Goal: Task Accomplishment & Management: Manage account settings

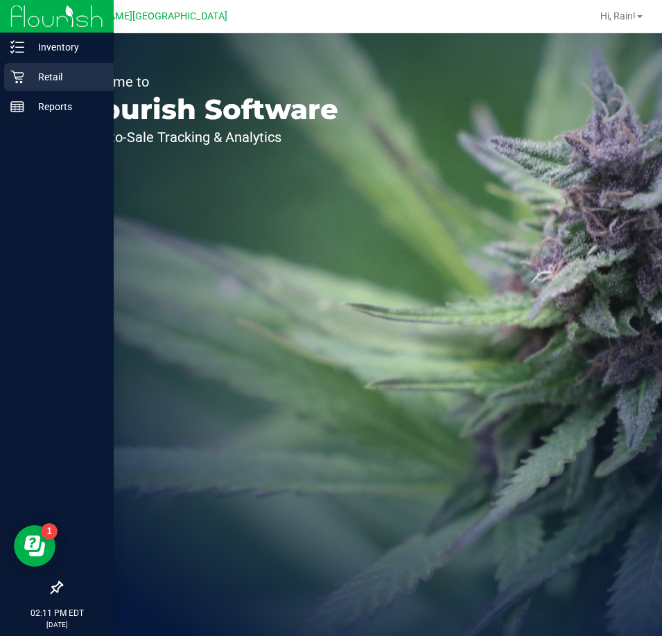
click at [66, 74] on p "Retail" at bounding box center [65, 77] width 83 height 17
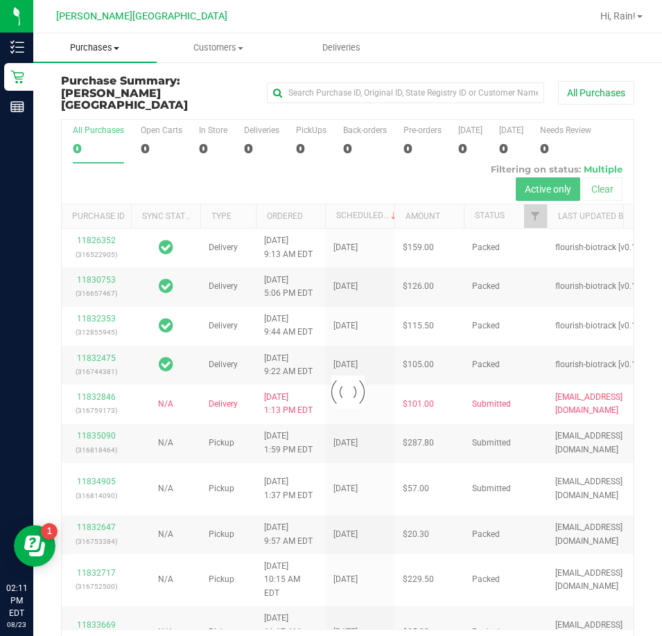
click at [114, 50] on span "Purchases" at bounding box center [94, 48] width 123 height 12
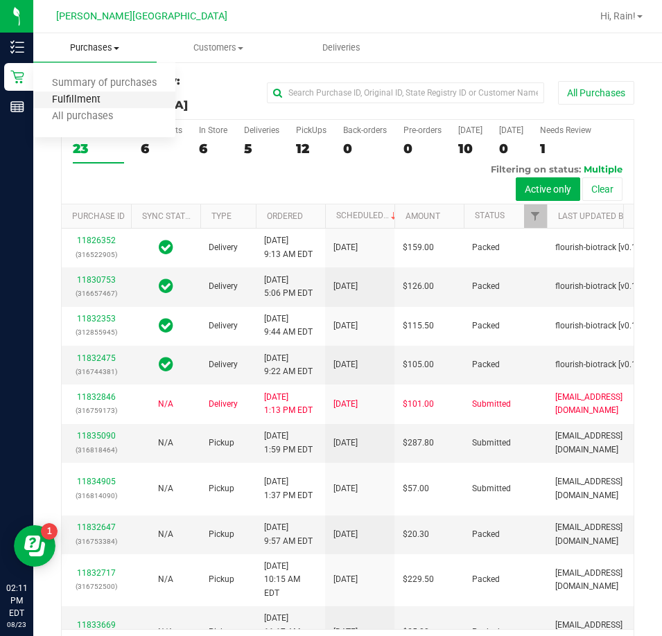
click at [104, 106] on span "Fulfillment" at bounding box center [76, 100] width 86 height 12
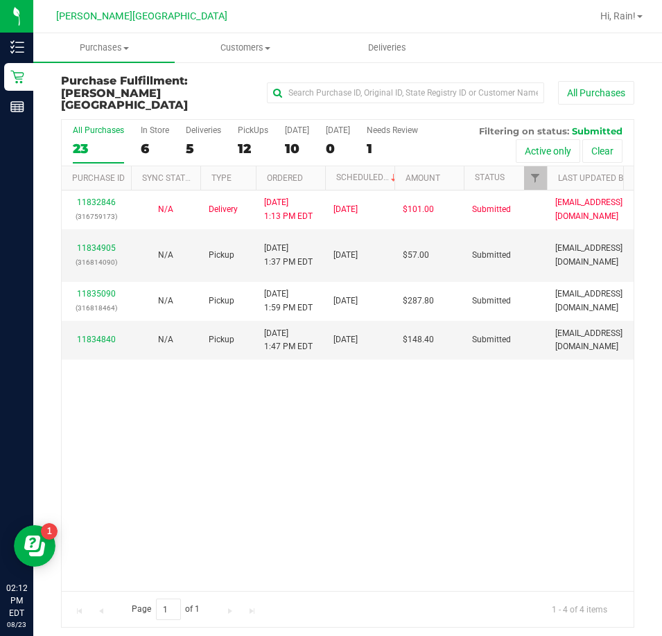
click at [355, 474] on div "11832846 (316759173) N/A Delivery [DATE] 1:13 PM EDT 8/25/2025 $101.00 Submitte…" at bounding box center [348, 391] width 572 height 401
click at [108, 335] on link "11834840" at bounding box center [96, 340] width 39 height 10
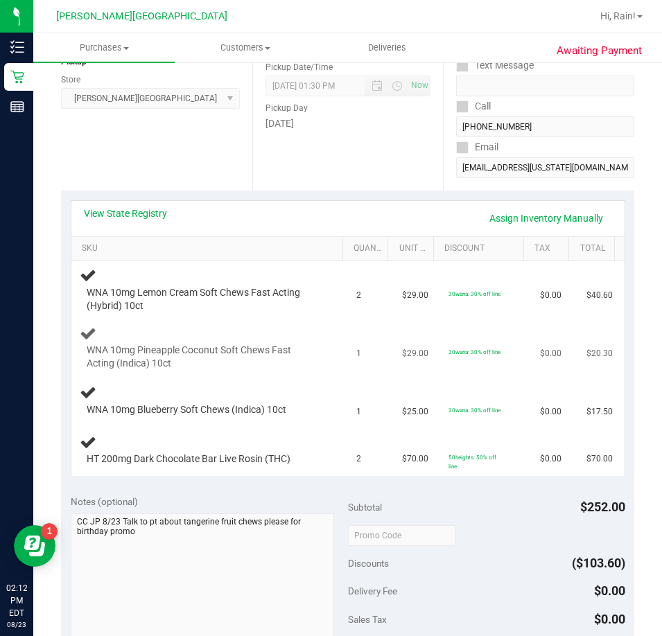
scroll to position [208, 0]
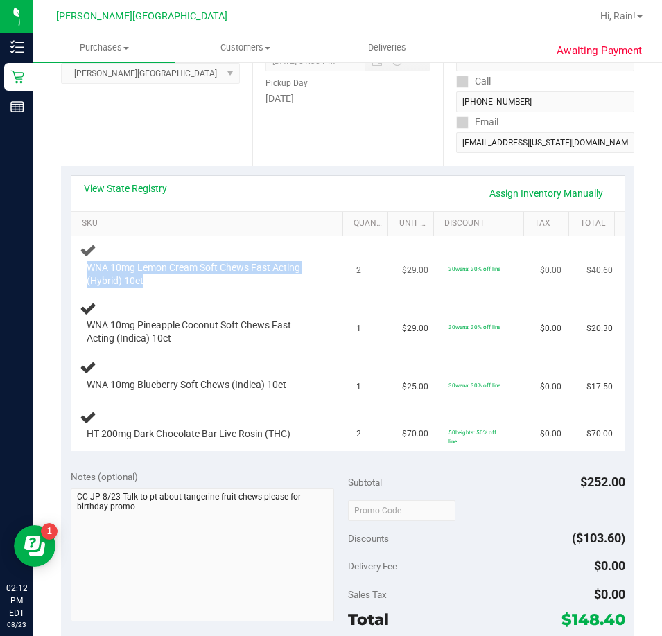
drag, startPoint x: 206, startPoint y: 285, endPoint x: 82, endPoint y: 264, distance: 125.8
click at [82, 264] on div "WNA 10mg Lemon Cream Soft Chews Fast Acting (Hybrid) 10ct" at bounding box center [200, 274] width 241 height 27
click at [153, 302] on div "WNA 10mg Pineapple Coconut Soft Chews Fast Acting (Indica) 10ct" at bounding box center [210, 323] width 260 height 46
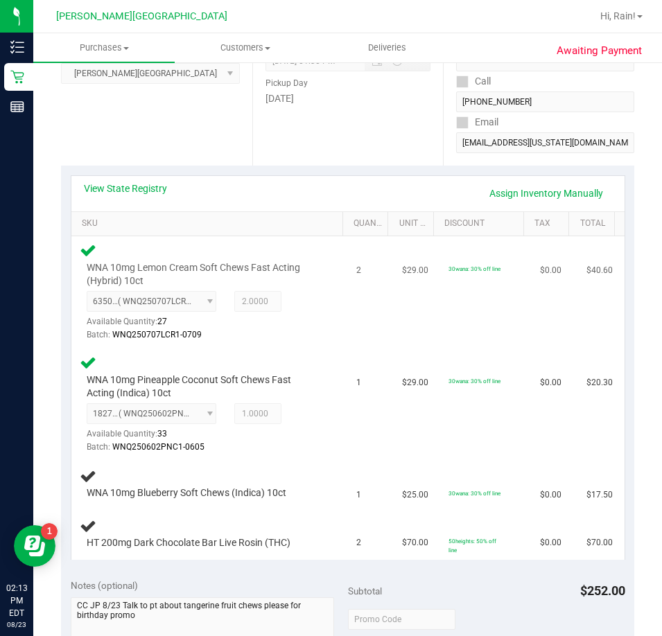
click at [266, 335] on div "Batch: WNQ250707LCR1-0709" at bounding box center [204, 335] width 234 height 13
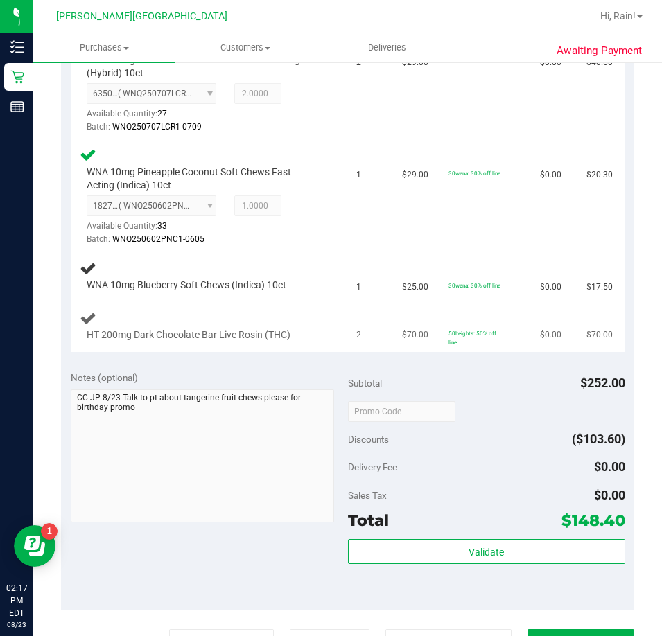
click at [348, 336] on td "2" at bounding box center [371, 326] width 46 height 51
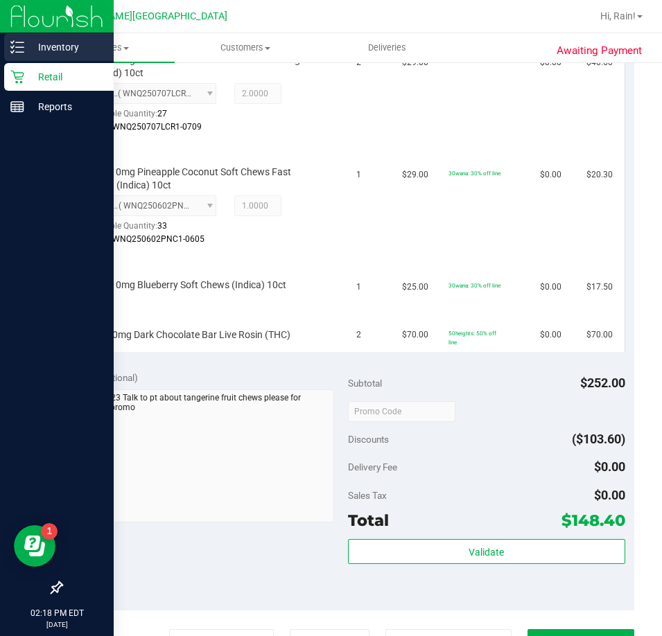
click at [22, 55] on div "Inventory" at bounding box center [59, 47] width 110 height 28
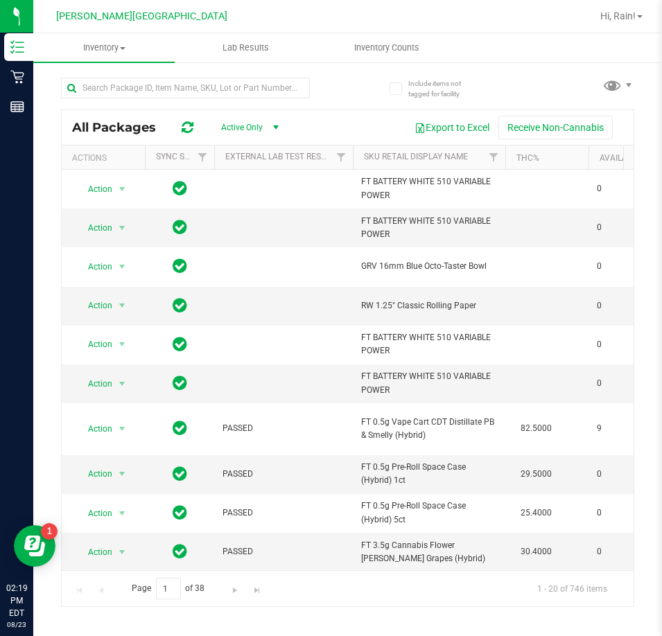
click at [119, 103] on div at bounding box center [185, 94] width 249 height 32
click at [119, 93] on input "text" at bounding box center [185, 88] width 249 height 21
type input "grz"
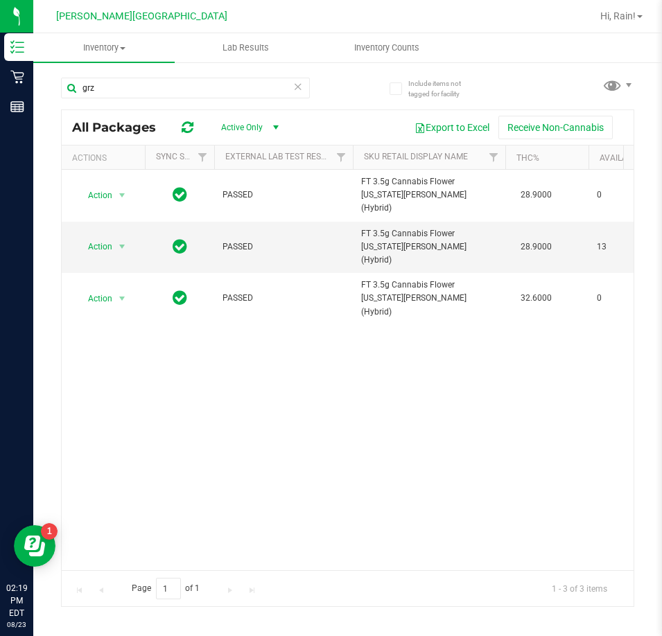
click at [387, 325] on div "Action Action Global inventory Package audit log Print package label Print prod…" at bounding box center [348, 370] width 572 height 401
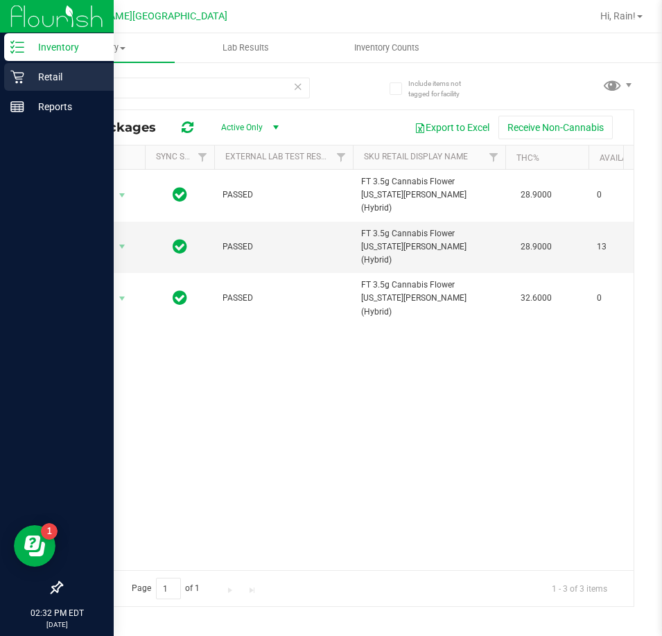
click at [40, 76] on p "Retail" at bounding box center [65, 77] width 83 height 17
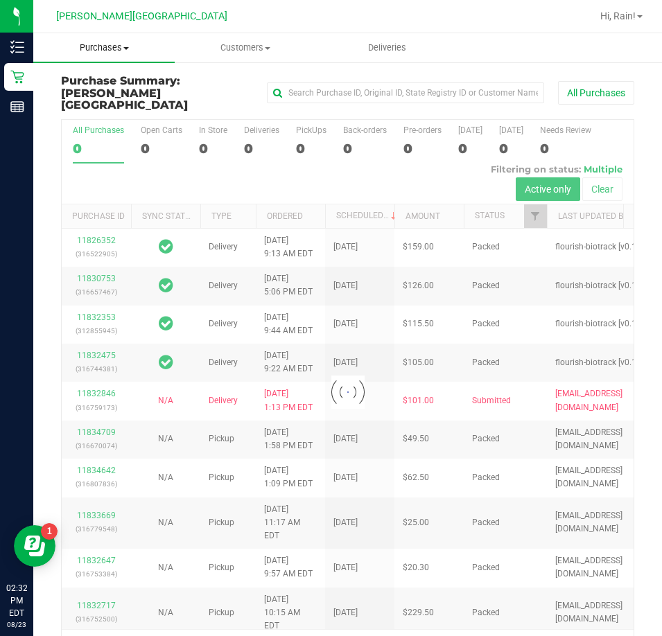
click at [101, 48] on span "Purchases" at bounding box center [103, 48] width 141 height 12
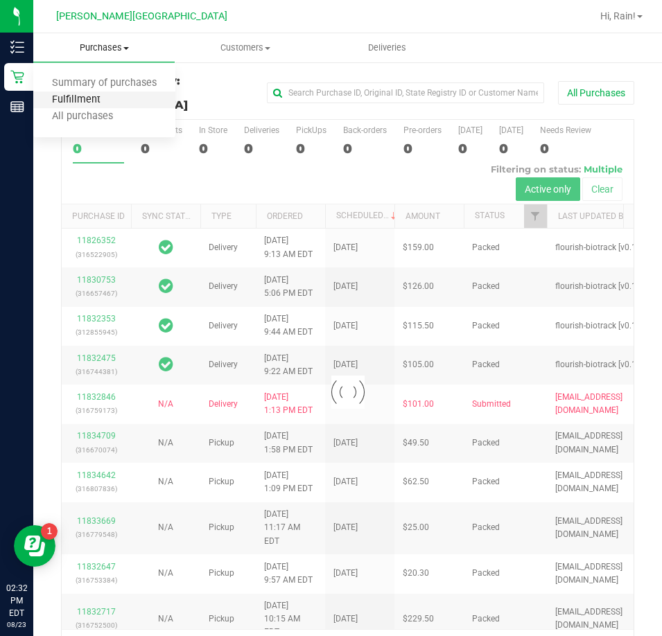
click at [97, 99] on span "Fulfillment" at bounding box center [76, 100] width 86 height 12
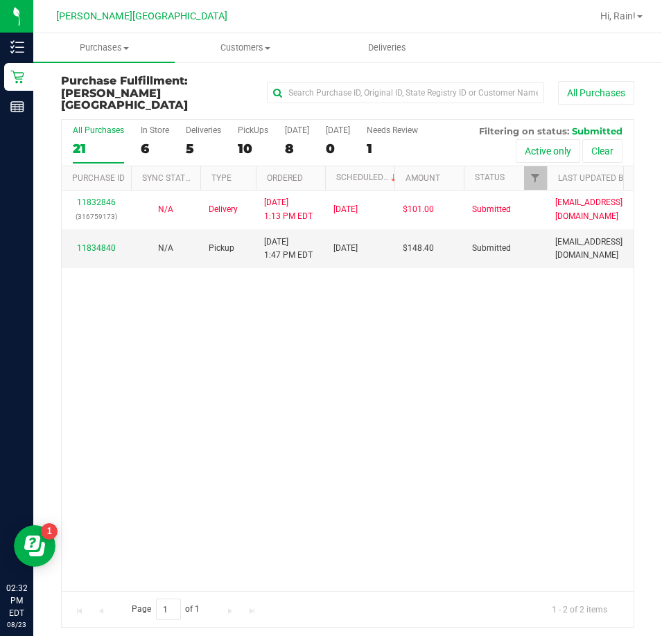
click at [430, 381] on div "11832846 (316759173) N/A Delivery [DATE] 1:13 PM EDT 8/25/2025 $101.00 Submitte…" at bounding box center [348, 391] width 572 height 401
click at [91, 243] on link "11834840" at bounding box center [96, 248] width 39 height 10
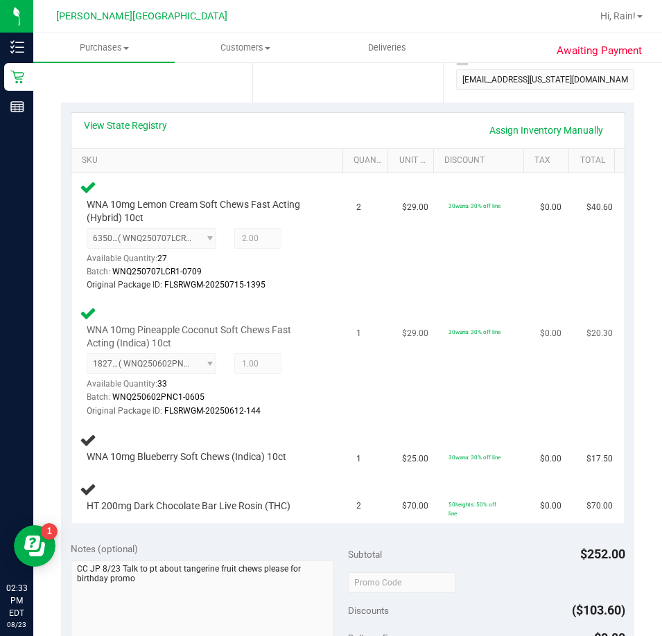
scroll to position [347, 0]
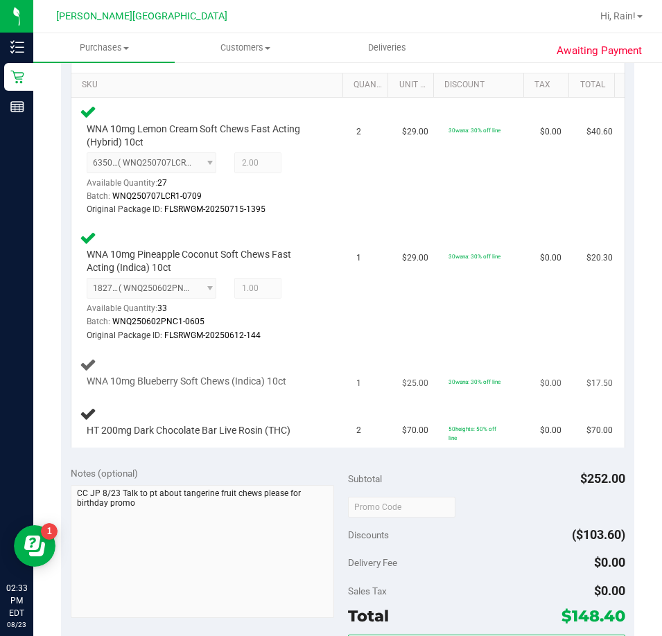
click at [373, 359] on td "1" at bounding box center [371, 372] width 46 height 47
click at [373, 360] on td "1" at bounding box center [371, 372] width 46 height 47
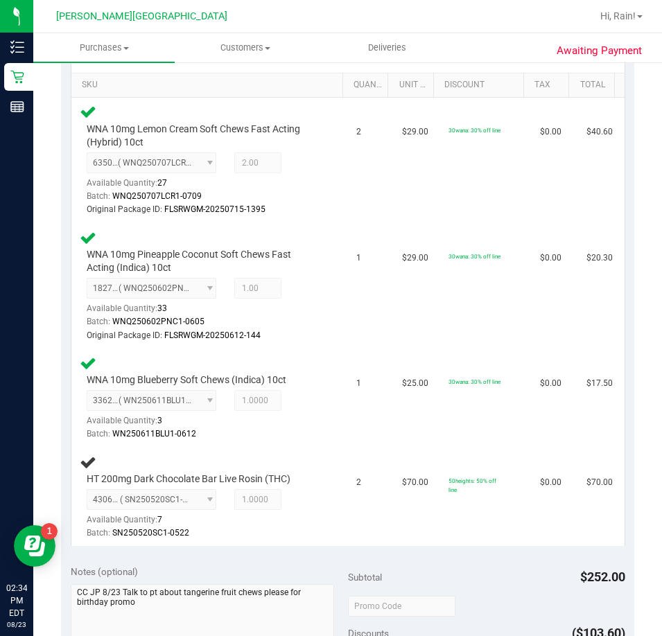
click at [373, 360] on td "1" at bounding box center [371, 398] width 46 height 99
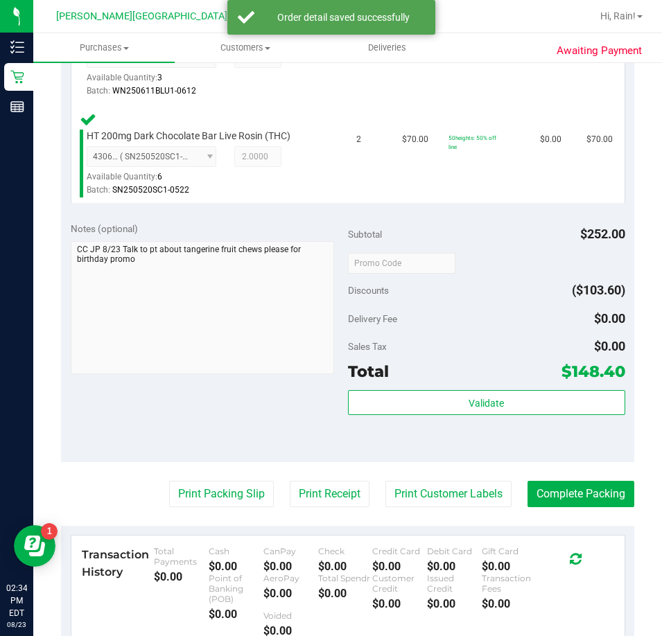
scroll to position [762, 0]
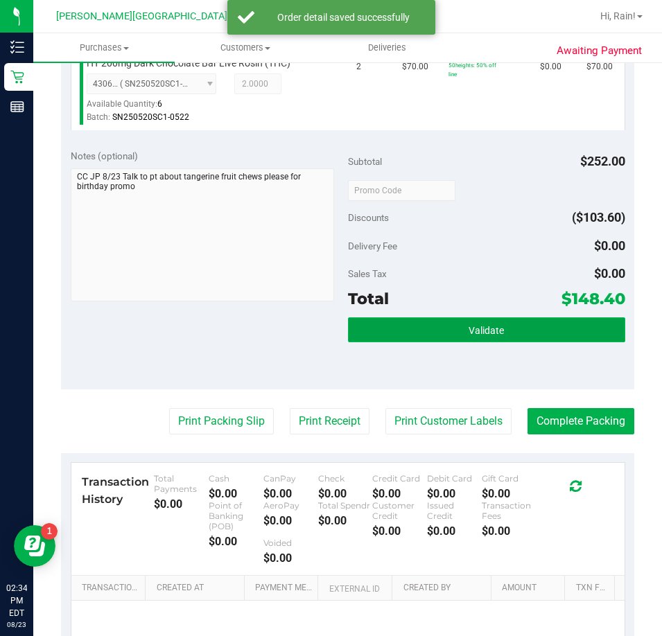
click at [548, 339] on button "Validate" at bounding box center [486, 329] width 277 height 25
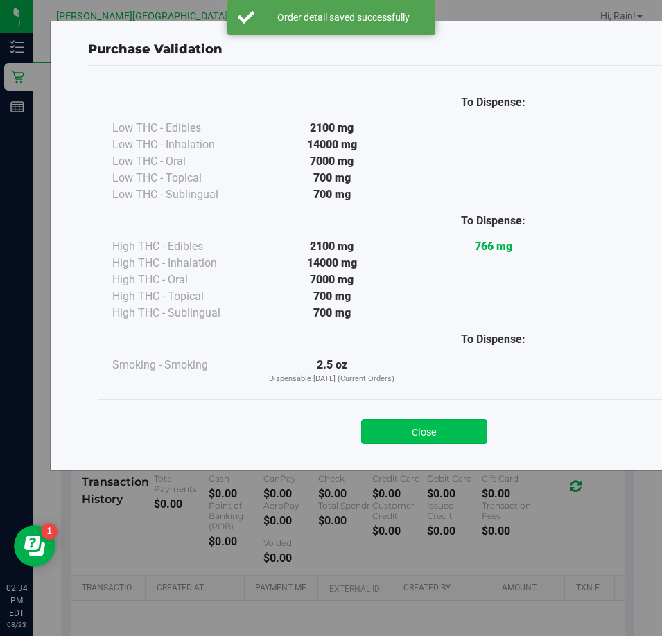
click at [420, 426] on button "Close" at bounding box center [424, 431] width 126 height 25
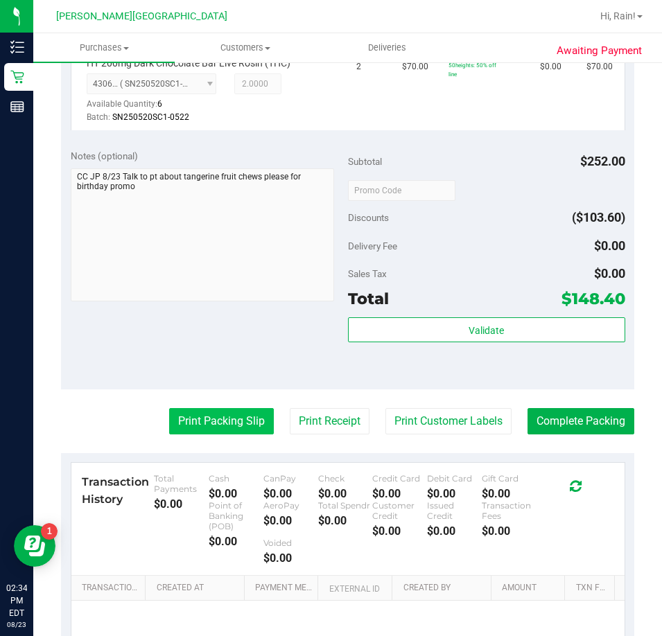
click at [218, 427] on button "Print Packing Slip" at bounding box center [221, 421] width 105 height 26
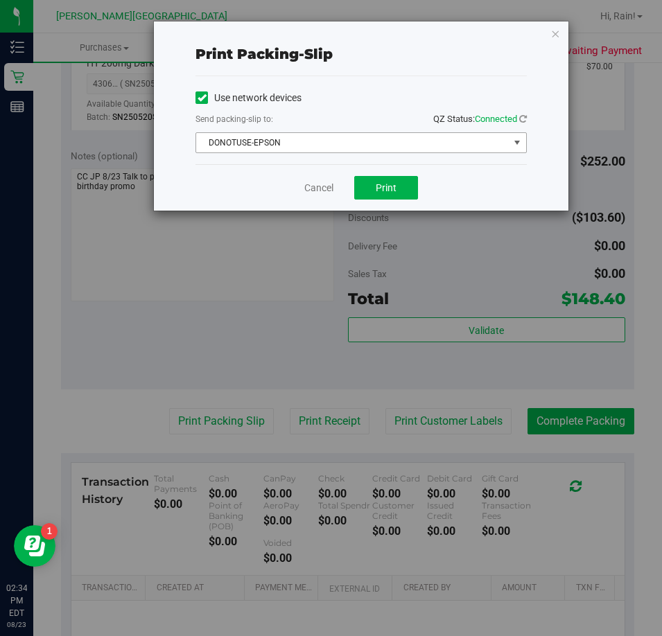
click at [401, 132] on span "DONOTUSE-EPSON" at bounding box center [360, 142] width 331 height 21
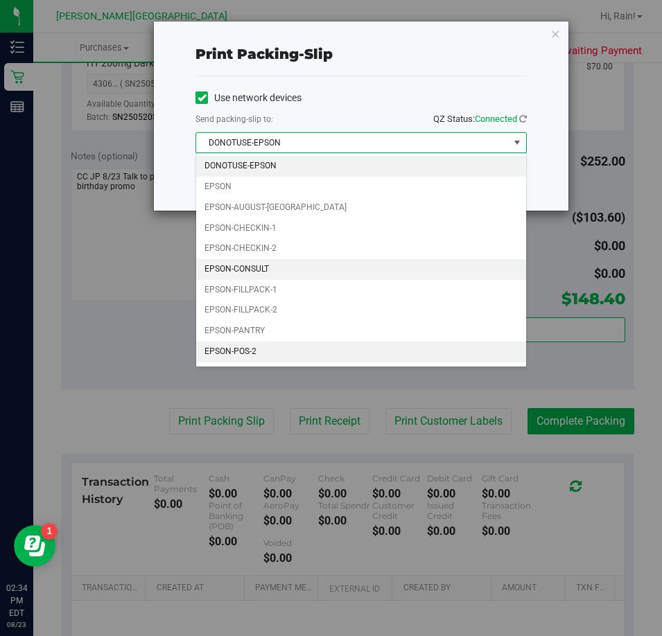
scroll to position [40, 0]
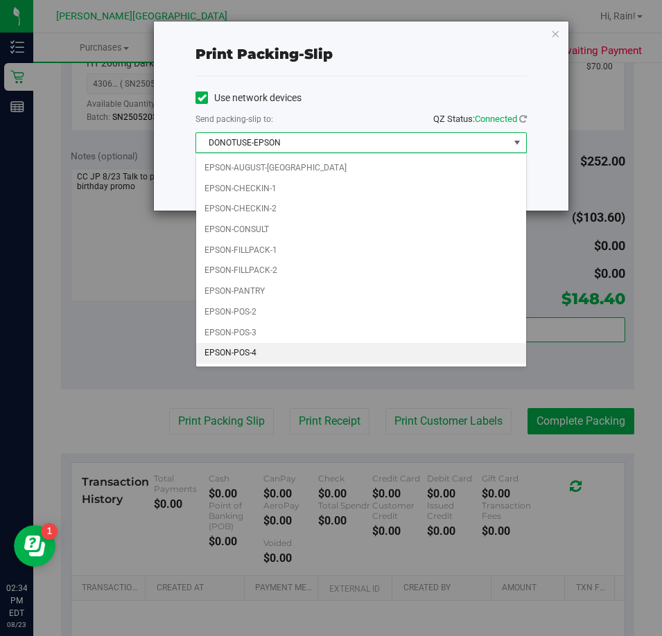
click at [252, 354] on li "EPSON-POS-4" at bounding box center [361, 353] width 330 height 21
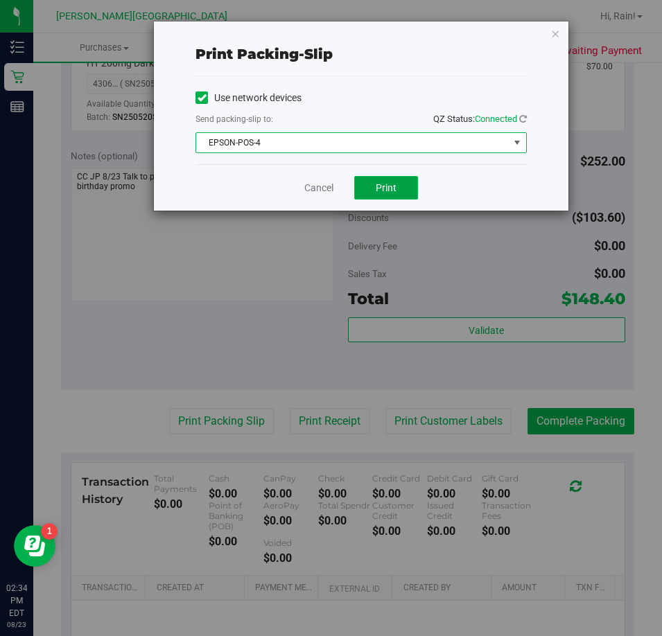
click at [385, 191] on span "Print" at bounding box center [386, 187] width 21 height 11
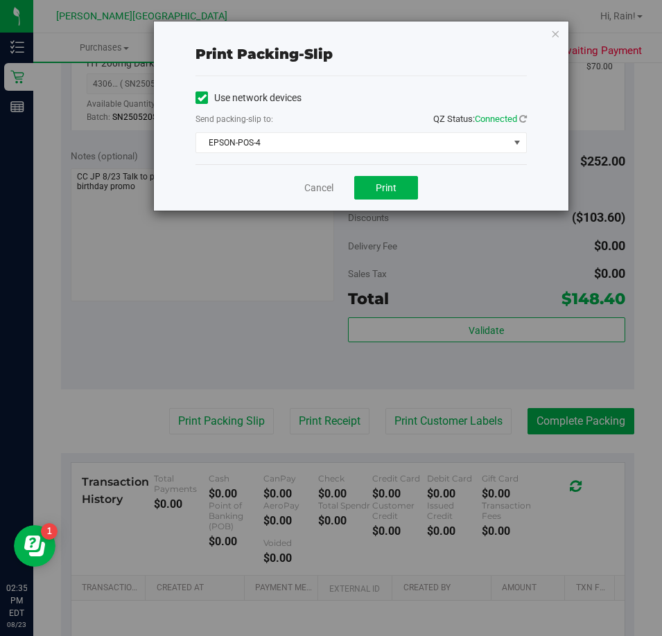
click at [550, 35] on div "Print packing-slip Use network devices Send packing-slip to: QZ Status: Connect…" at bounding box center [361, 115] width 415 height 189
click at [555, 36] on icon "button" at bounding box center [555, 33] width 10 height 17
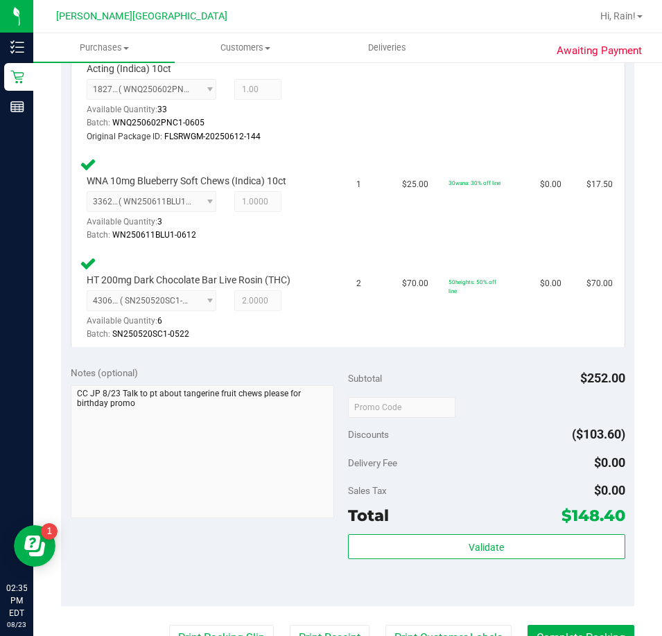
scroll to position [693, 0]
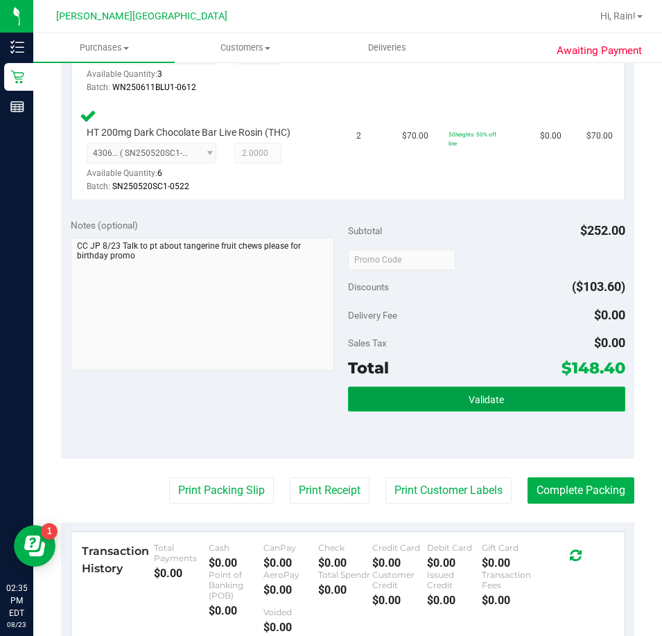
click at [554, 403] on button "Validate" at bounding box center [486, 399] width 277 height 25
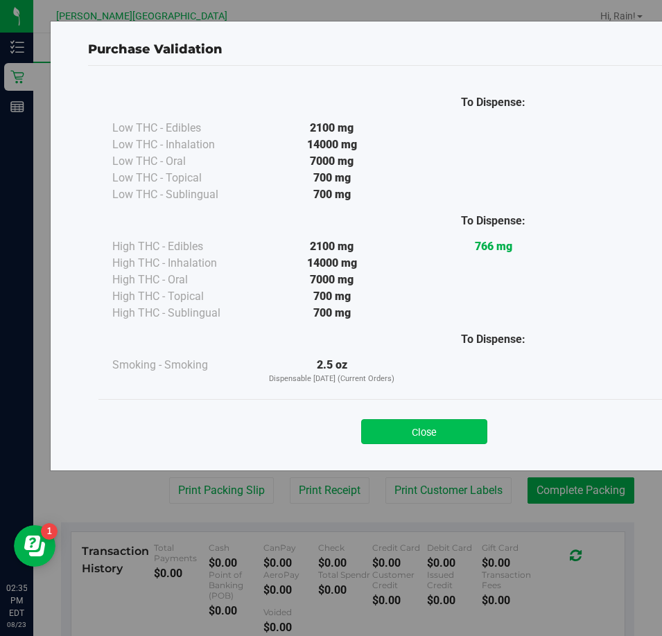
click at [431, 425] on button "Close" at bounding box center [424, 431] width 126 height 25
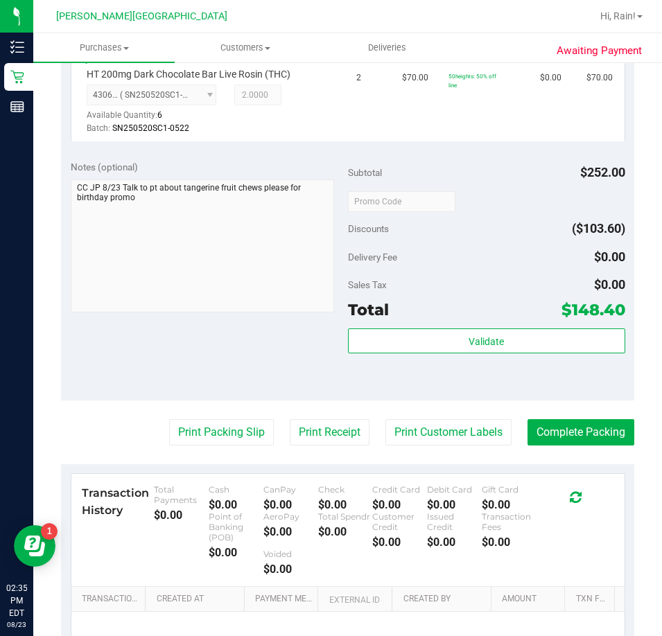
scroll to position [832, 0]
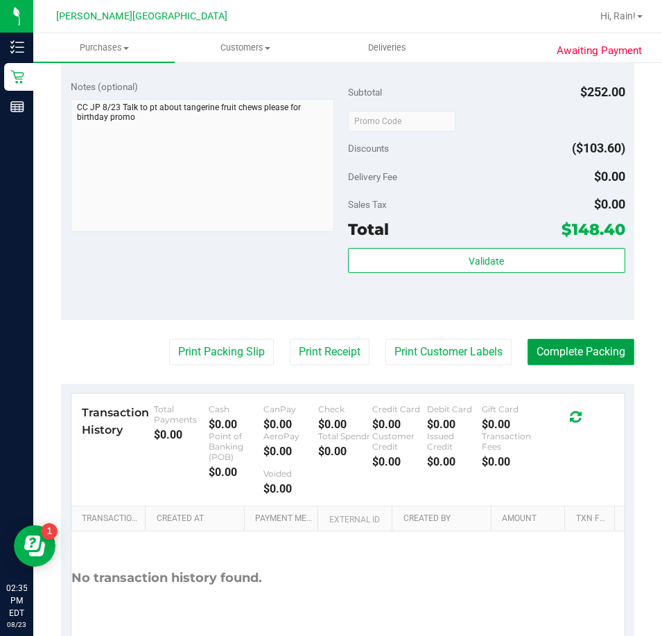
click at [566, 348] on button "Complete Packing" at bounding box center [581, 352] width 107 height 26
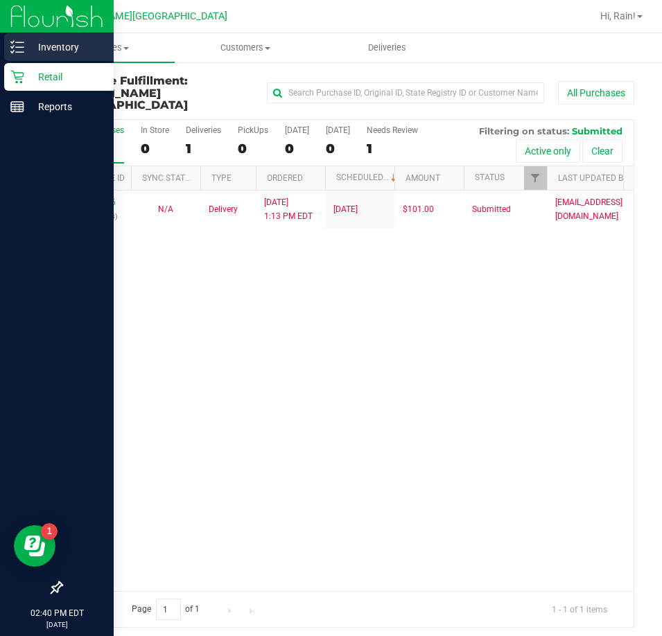
click at [35, 43] on p "Inventory" at bounding box center [65, 47] width 83 height 17
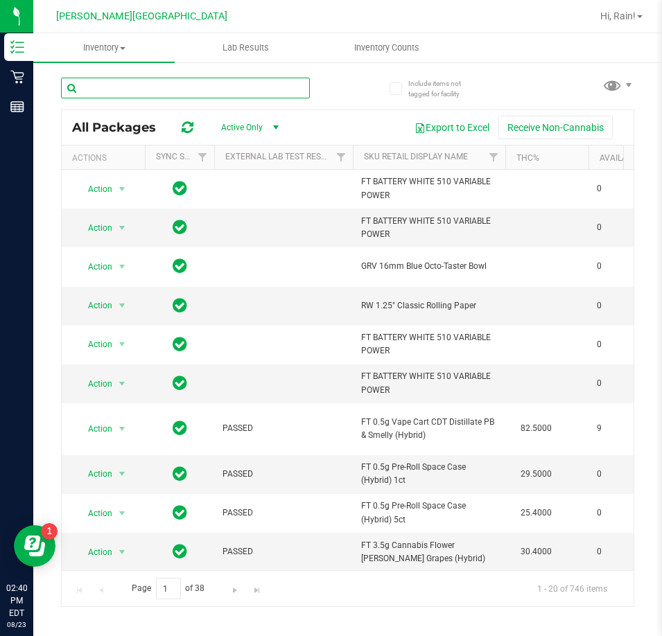
click at [200, 82] on input "text" at bounding box center [185, 88] width 249 height 21
type input "indica"
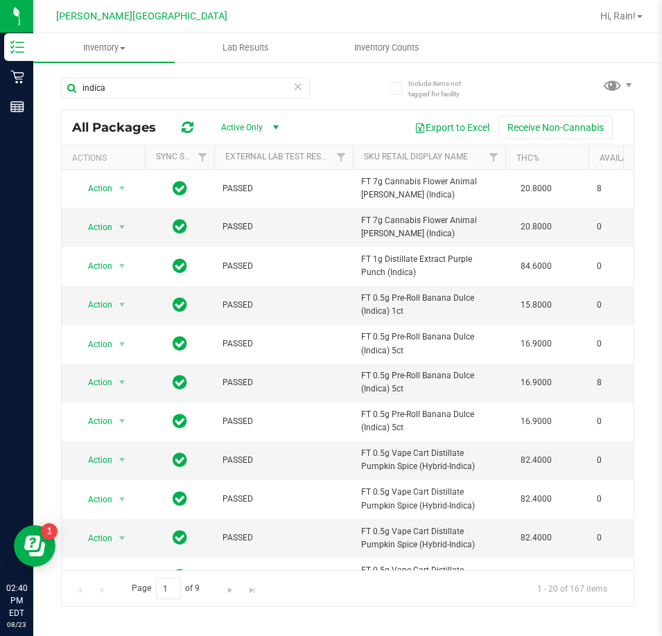
click at [302, 91] on icon at bounding box center [298, 86] width 10 height 17
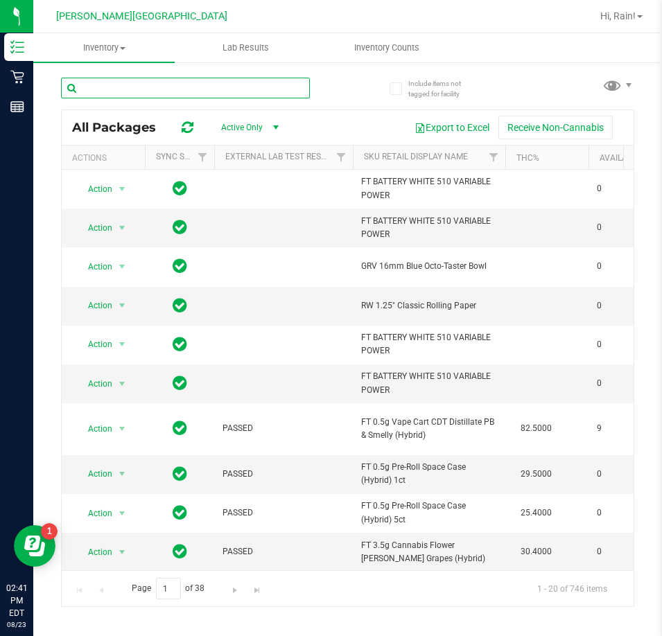
click at [143, 94] on input "text" at bounding box center [185, 88] width 249 height 21
type input "10 ct"
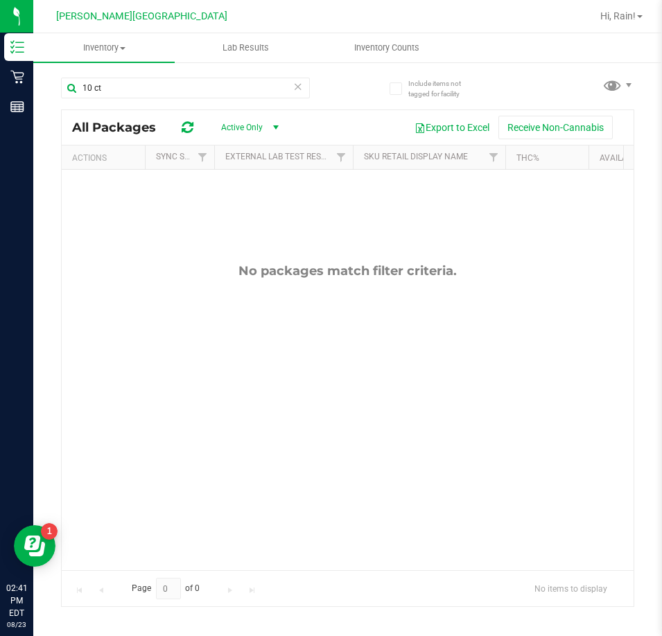
click at [297, 90] on icon at bounding box center [298, 86] width 10 height 17
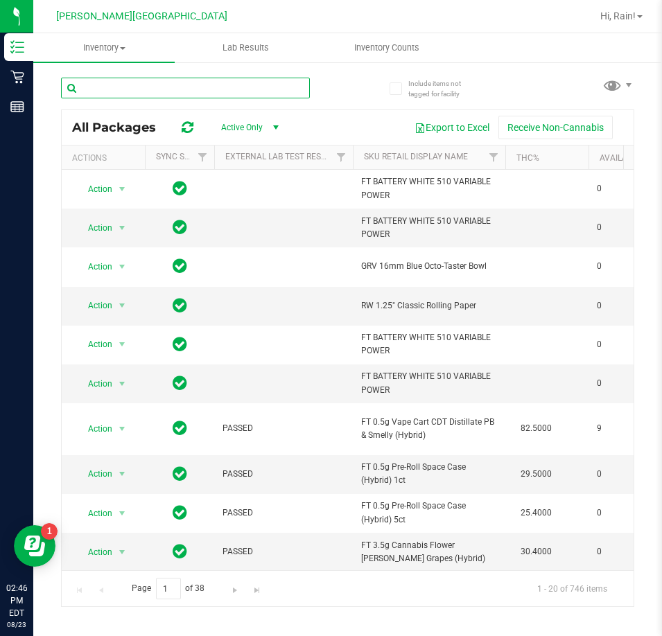
click at [148, 95] on input "text" at bounding box center [185, 88] width 249 height 21
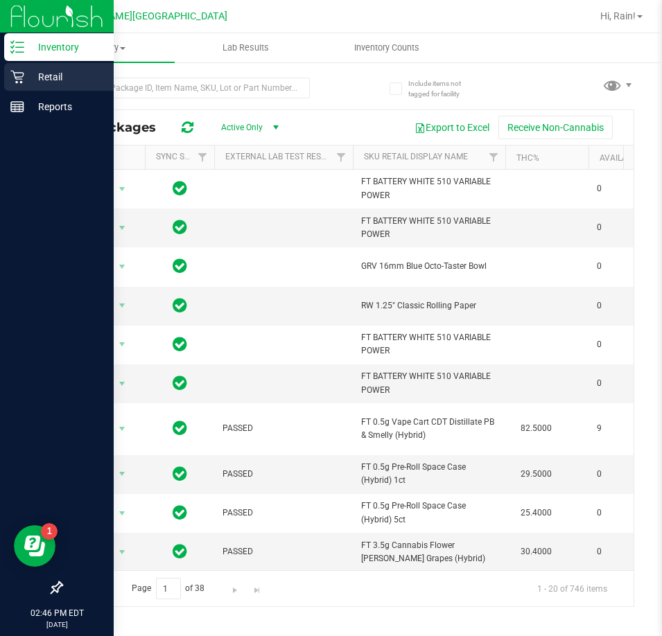
click at [18, 76] on icon at bounding box center [17, 77] width 14 height 14
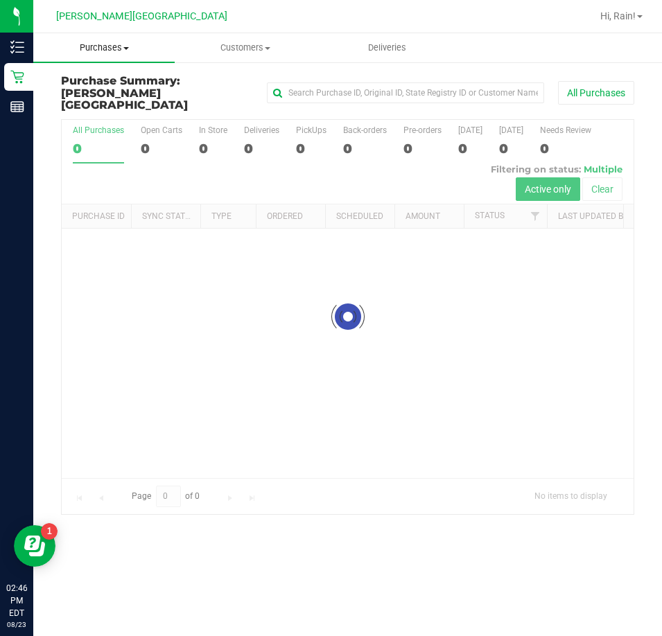
click at [115, 54] on uib-tab-heading "Purchases Summary of purchases Fulfillment All purchases" at bounding box center [103, 47] width 141 height 29
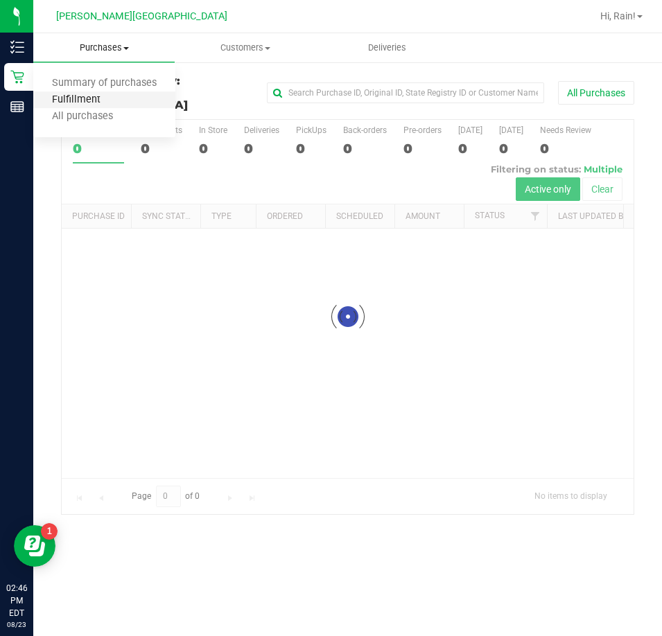
click at [99, 97] on span "Fulfillment" at bounding box center [76, 100] width 86 height 12
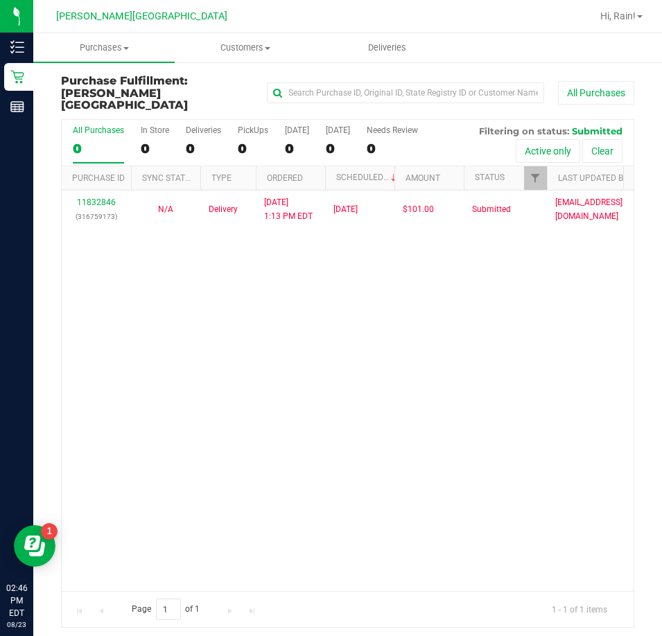
click at [208, 222] on div "11832846 (316759173) N/A Delivery [DATE] 1:13 PM EDT 8/25/2025 $101.00 Submitte…" at bounding box center [348, 391] width 572 height 401
click at [412, 293] on div "11832846 (316759173) N/A Delivery [DATE] 1:13 PM EDT 8/25/2025 $101.00 Submitte…" at bounding box center [348, 391] width 572 height 401
click at [130, 32] on nav "[PERSON_NAME][GEOGRAPHIC_DATA] WC Hi, Rain!" at bounding box center [347, 16] width 629 height 33
click at [110, 62] on link "Purchases Summary of purchases Fulfillment All purchases" at bounding box center [103, 47] width 141 height 29
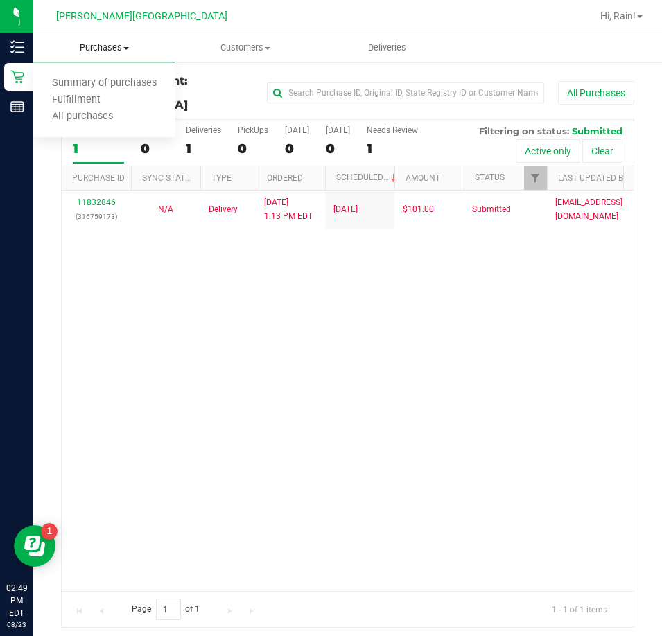
click at [110, 51] on span "Purchases" at bounding box center [103, 48] width 141 height 12
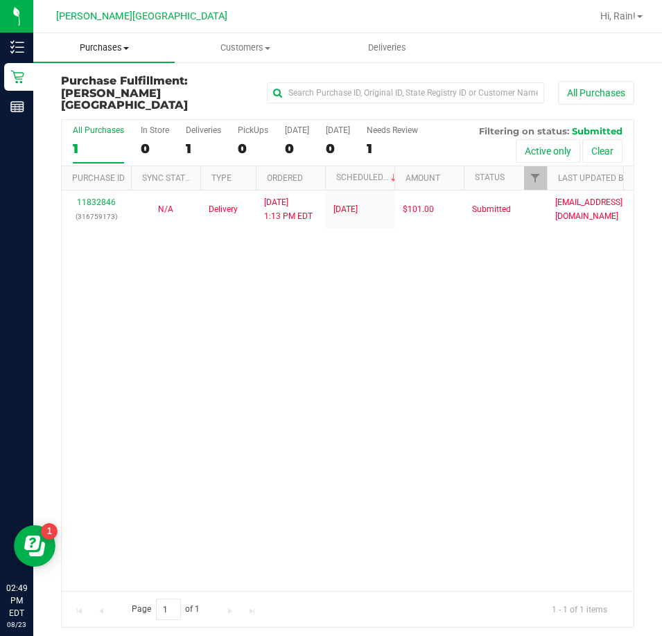
click at [105, 61] on uib-tab-heading "Purchases Summary of purchases Fulfillment All purchases" at bounding box center [103, 47] width 141 height 29
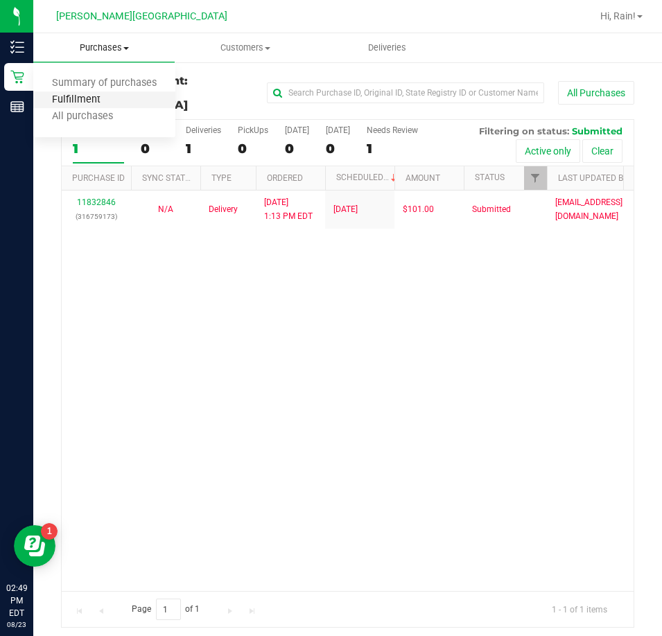
click at [97, 98] on span "Fulfillment" at bounding box center [76, 100] width 86 height 12
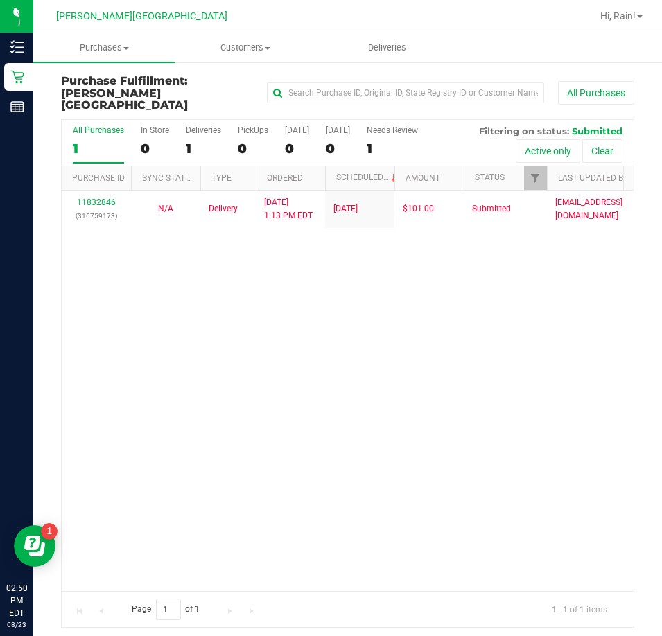
click at [567, 317] on div "11832846 (316759173) N/A Delivery [DATE] 1:13 PM EDT 8/25/2025 $101.00 Submitte…" at bounding box center [348, 391] width 572 height 401
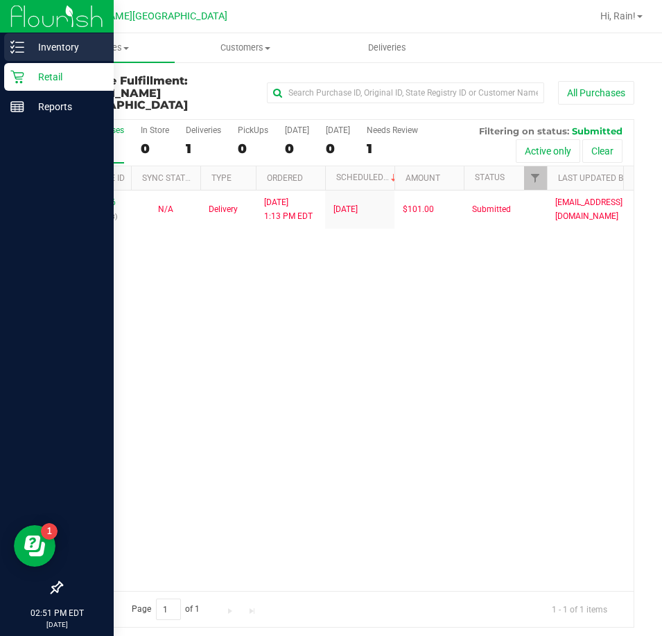
click at [8, 35] on div "Inventory" at bounding box center [59, 47] width 110 height 28
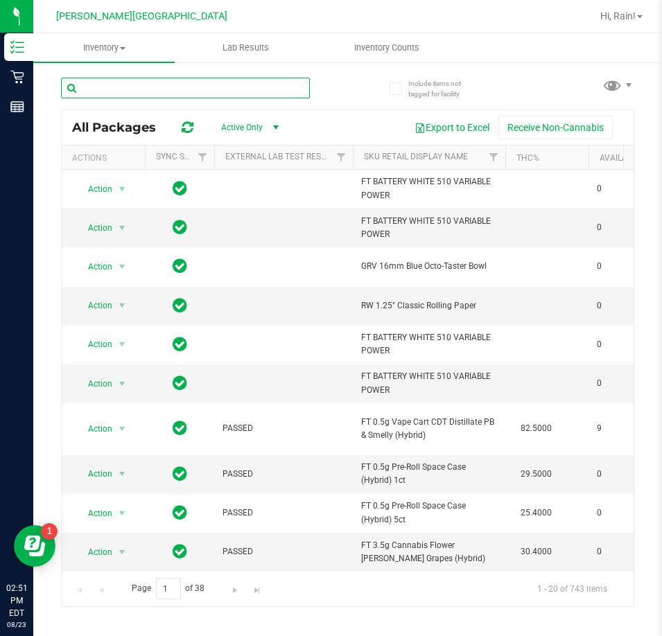
click at [103, 89] on input "text" at bounding box center [185, 88] width 249 height 21
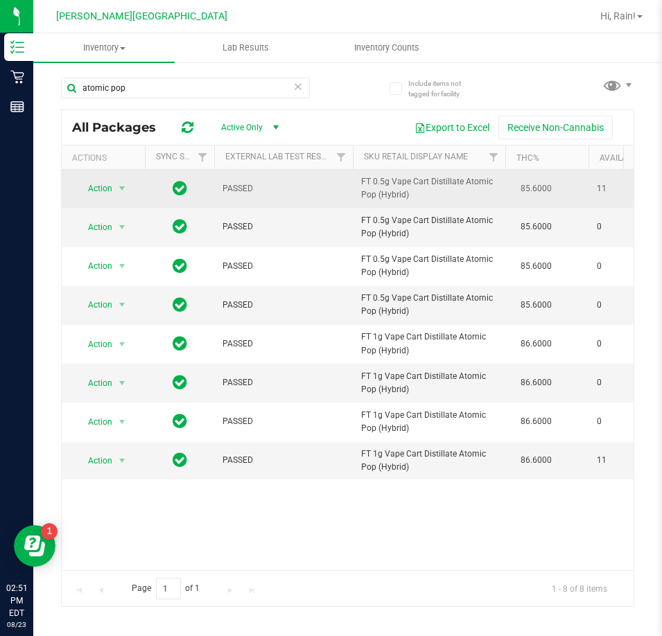
click at [460, 182] on span "FT 0.5g Vape Cart Distillate Atomic Pop (Hybrid)" at bounding box center [429, 188] width 136 height 26
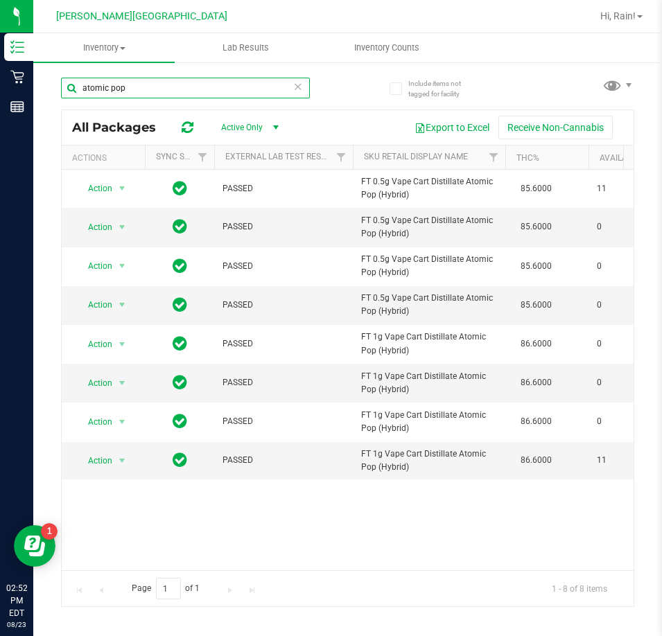
click at [162, 93] on input "atomic pop" at bounding box center [185, 88] width 249 height 21
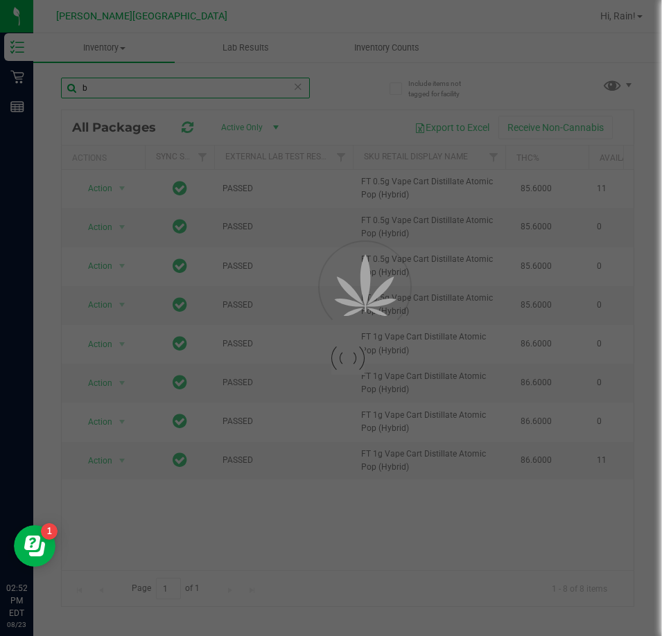
type input "b"
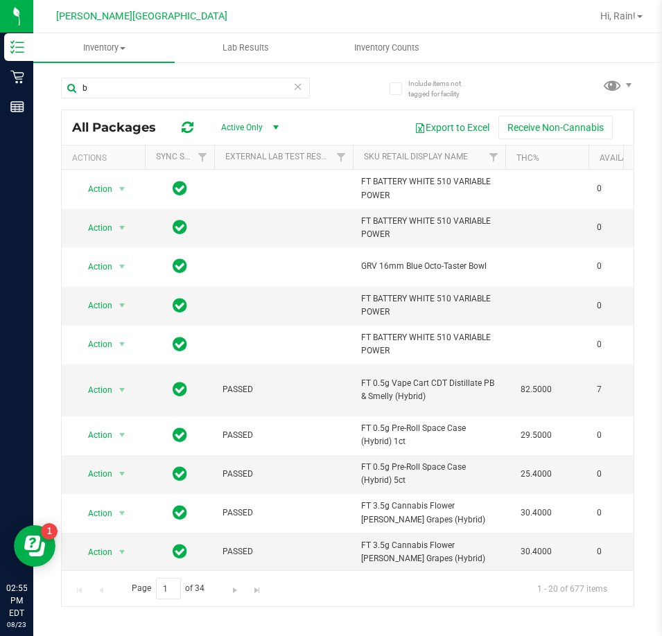
click at [302, 90] on icon at bounding box center [298, 86] width 10 height 17
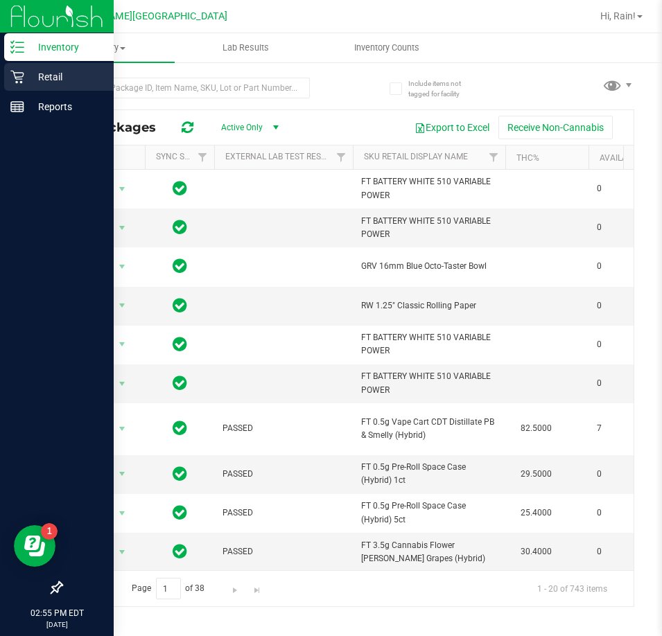
click at [55, 90] on div "Retail" at bounding box center [59, 77] width 110 height 28
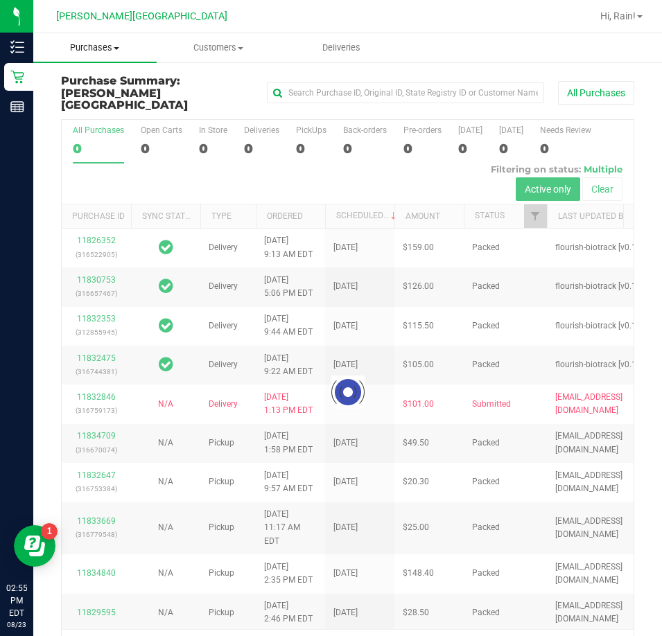
click at [92, 47] on span "Purchases" at bounding box center [94, 48] width 123 height 12
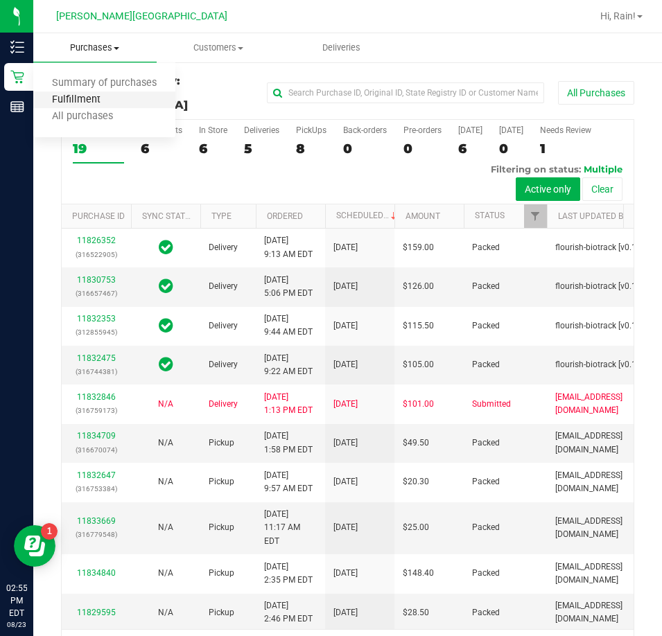
click at [87, 101] on span "Fulfillment" at bounding box center [76, 100] width 86 height 12
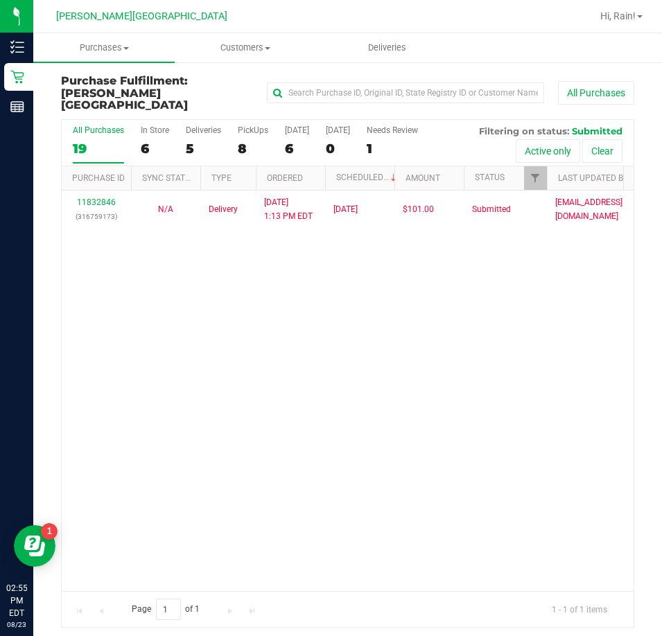
click at [324, 408] on div "11832846 (316759173) N/A Delivery [DATE] 1:13 PM EDT 8/25/2025 $101.00 Submitte…" at bounding box center [348, 391] width 572 height 401
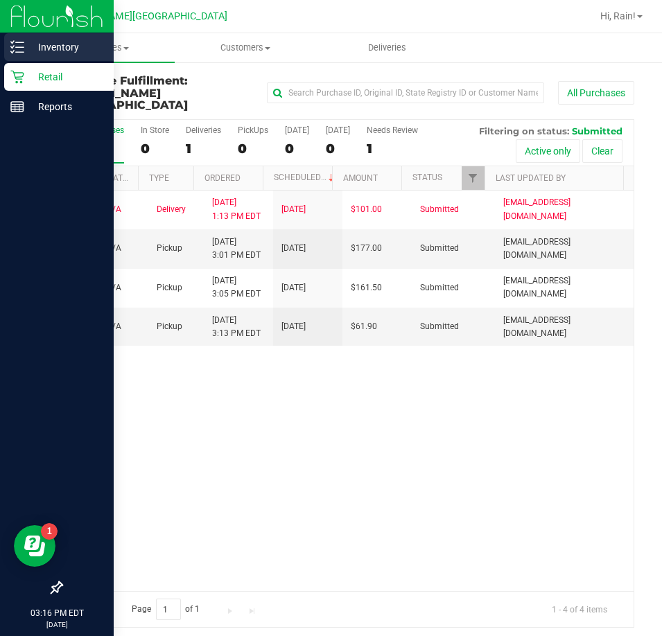
click at [28, 44] on p "Inventory" at bounding box center [65, 47] width 83 height 17
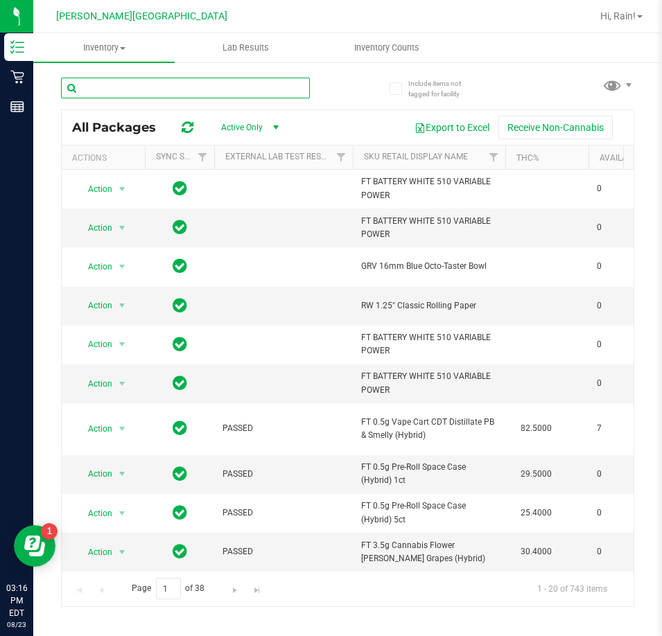
click at [137, 89] on input "text" at bounding box center [185, 88] width 249 height 21
type input "gss"
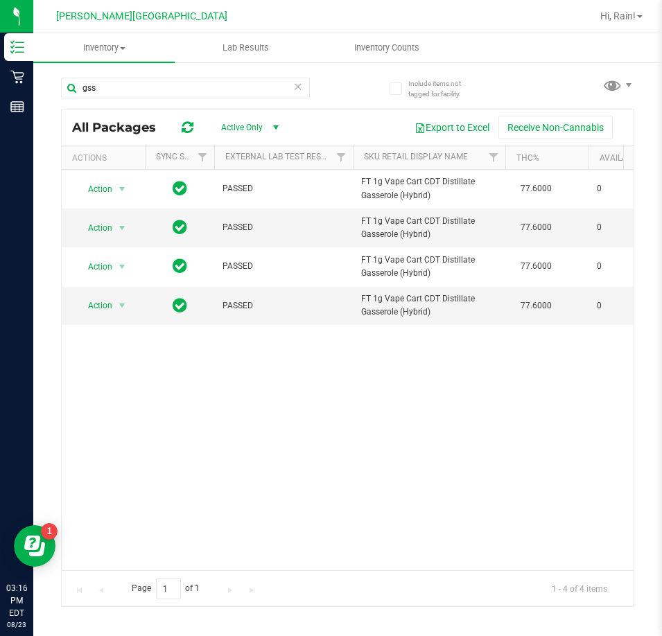
click at [272, 448] on div "Action Action Global inventory Package audit log Print package label Print prod…" at bounding box center [348, 370] width 572 height 401
click at [123, 40] on uib-tab-heading "Inventory All packages All inventory Waste log" at bounding box center [103, 47] width 141 height 29
click at [90, 102] on span "All inventory" at bounding box center [80, 100] width 94 height 12
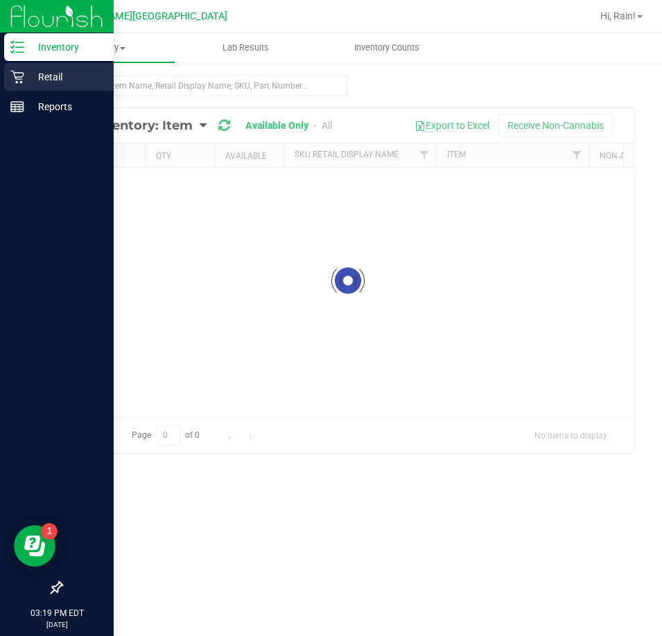
click at [28, 82] on p "Retail" at bounding box center [65, 77] width 83 height 17
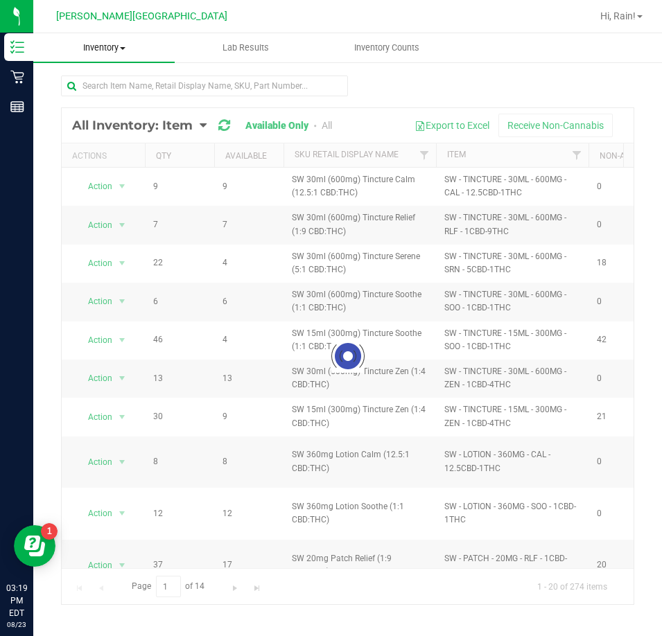
click at [105, 44] on span "Inventory" at bounding box center [103, 48] width 141 height 12
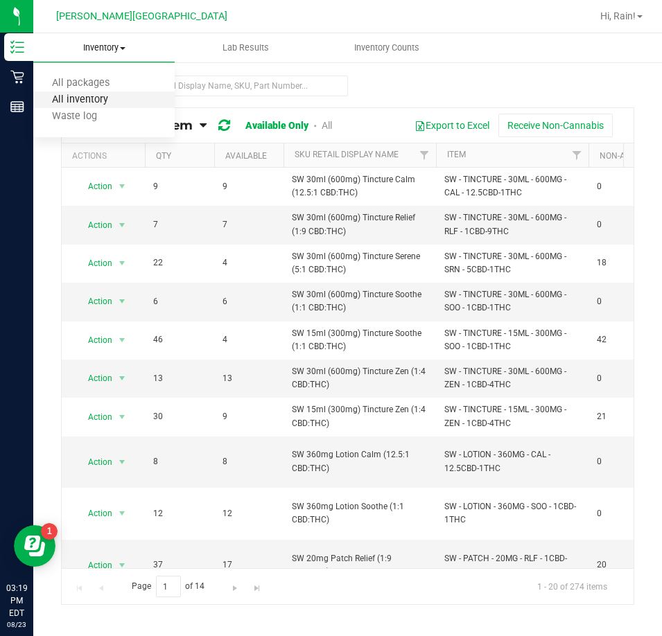
click at [104, 101] on span "All inventory" at bounding box center [80, 100] width 94 height 12
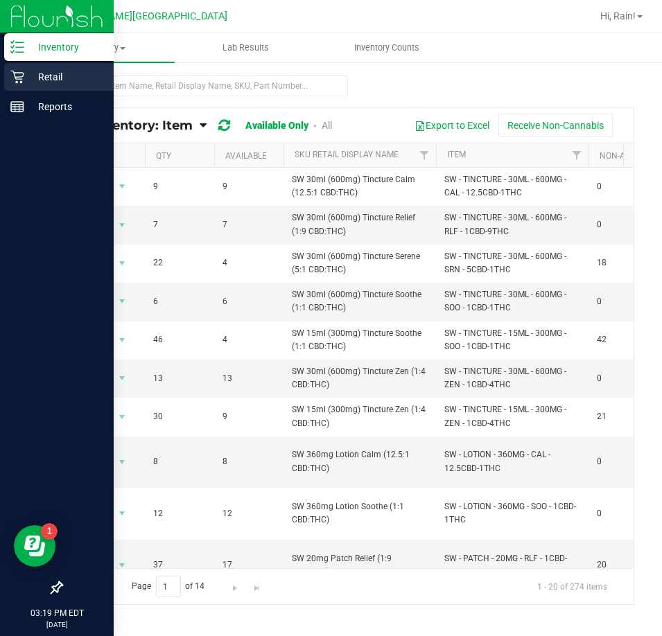
click at [18, 76] on icon at bounding box center [17, 77] width 14 height 14
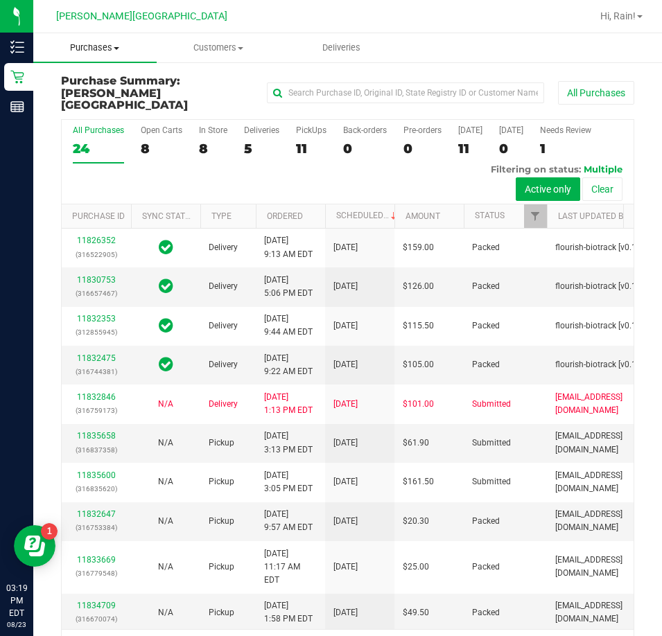
click at [75, 51] on span "Purchases" at bounding box center [94, 48] width 123 height 12
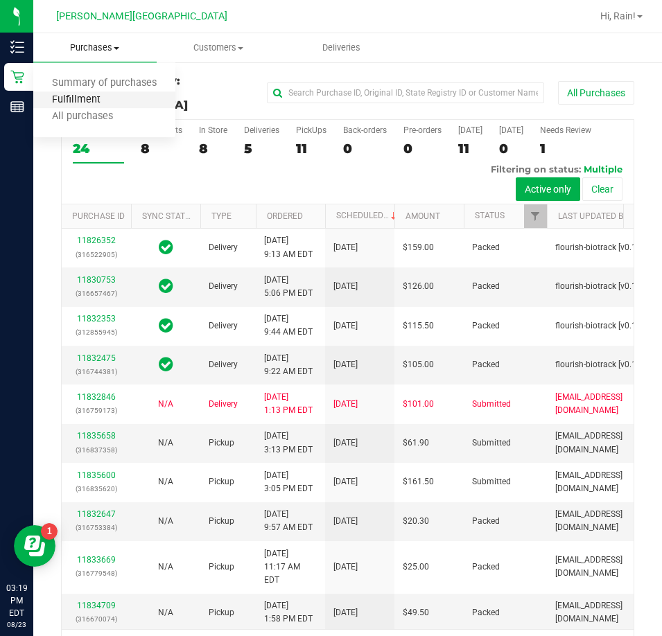
click at [60, 102] on span "Fulfillment" at bounding box center [76, 100] width 86 height 12
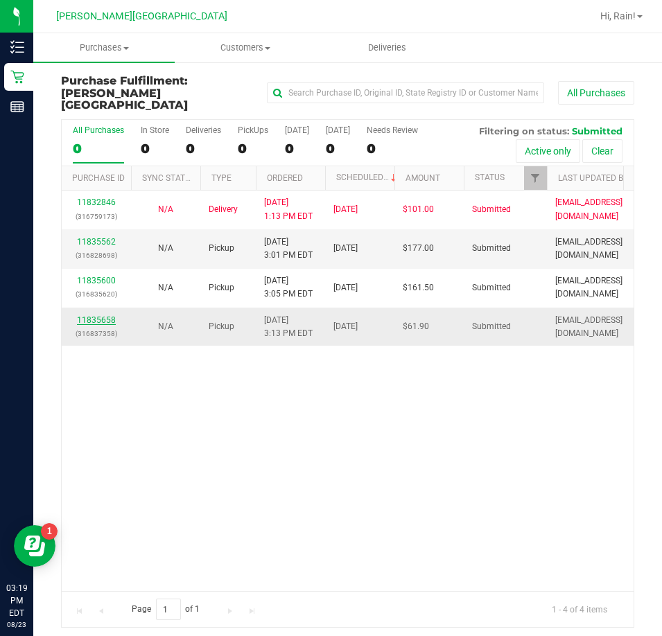
click at [101, 315] on link "11835658" at bounding box center [96, 320] width 39 height 10
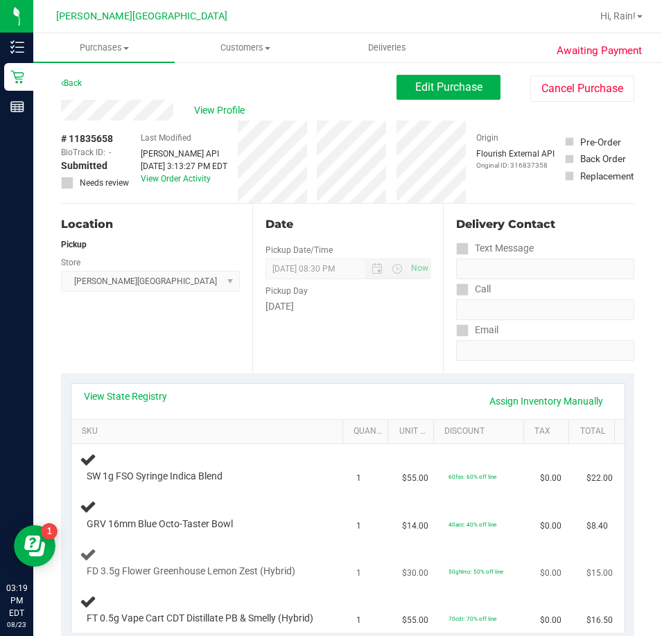
scroll to position [139, 0]
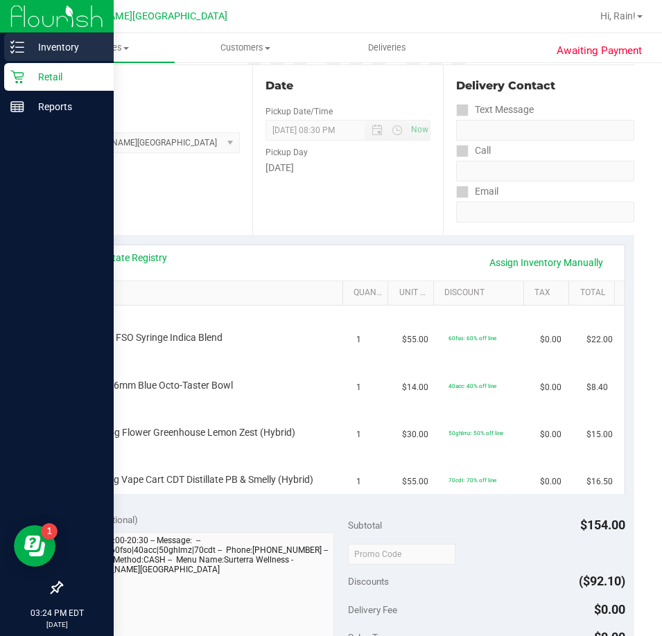
click at [26, 40] on div "Inventory" at bounding box center [59, 47] width 110 height 28
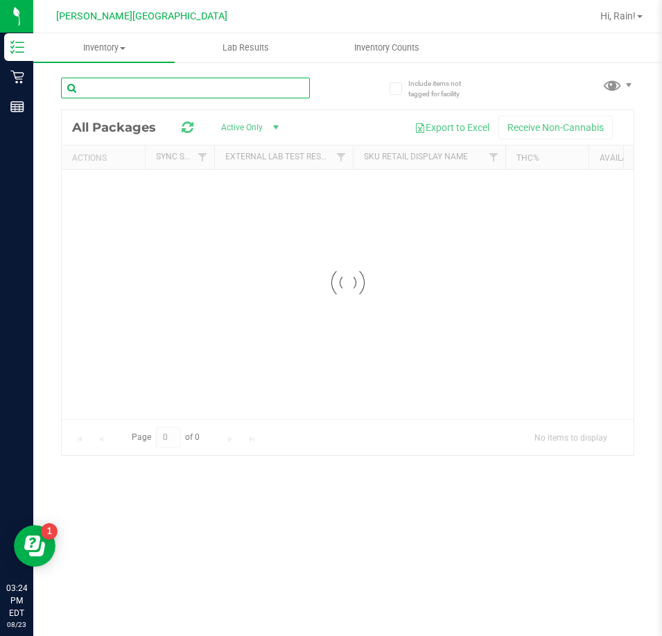
click at [155, 85] on div "Inventory All packages All inventory Waste log Lab Results Inventory Counts" at bounding box center [347, 334] width 629 height 603
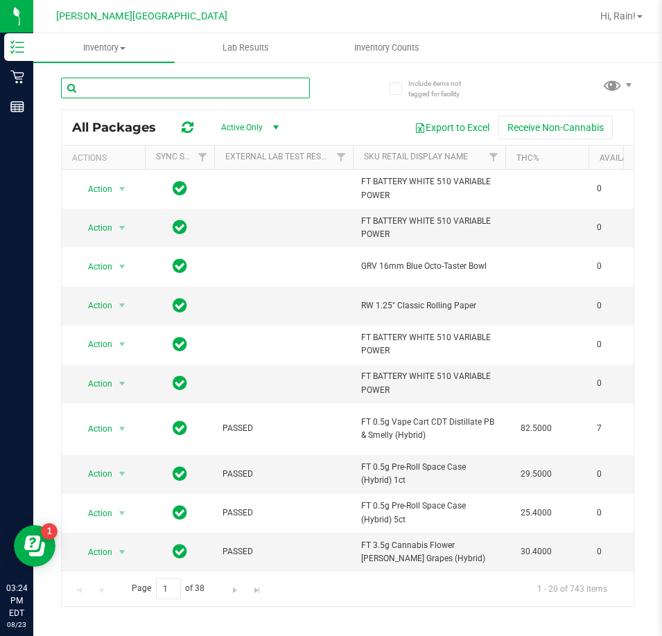
click at [105, 89] on input "text" at bounding box center [185, 88] width 249 height 21
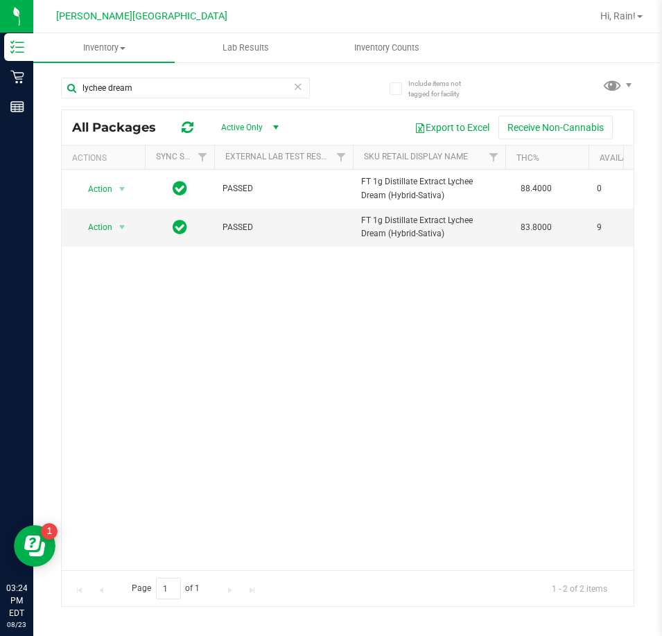
click at [509, 312] on div "Action Action Global inventory Package audit log Print package label Print prod…" at bounding box center [348, 370] width 572 height 401
click at [198, 90] on input "lychee dream" at bounding box center [185, 88] width 249 height 21
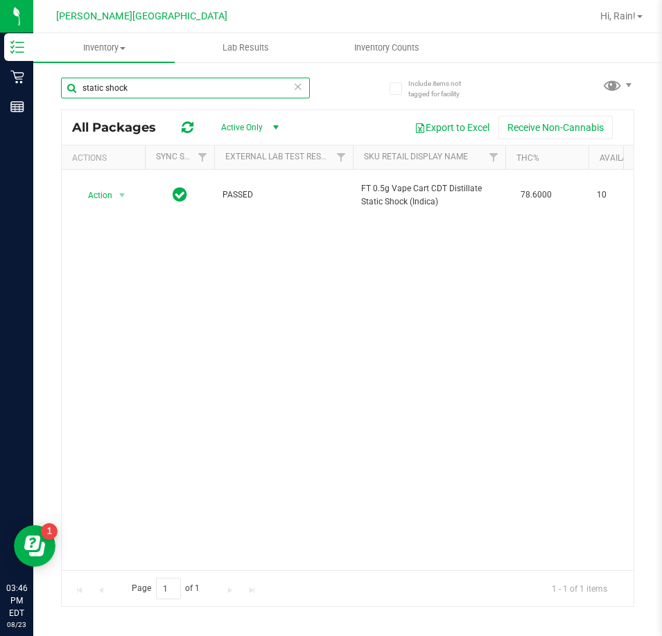
click at [140, 93] on input "static shock" at bounding box center [185, 88] width 249 height 21
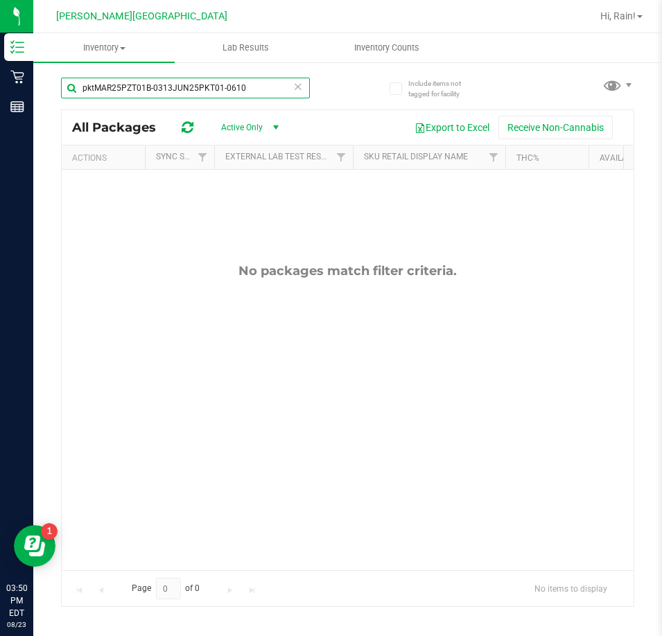
click at [228, 85] on input "pktMAR25PZT01B-0313JUN25PKT01-0610" at bounding box center [185, 88] width 249 height 21
click at [225, 82] on input "pktMAR25PZT01B-0313JUN25PKT01-0610" at bounding box center [185, 88] width 249 height 21
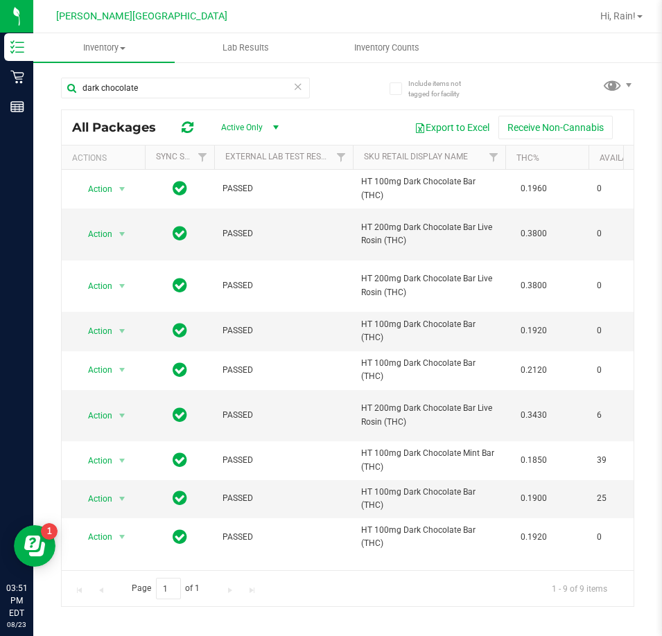
click at [356, 102] on div "dark chocolate All Packages Active Only Active Only Lab Samples Locked All Exte…" at bounding box center [347, 335] width 573 height 543
click at [139, 94] on input "dark chocolate" at bounding box center [185, 88] width 249 height 21
type input "top gear"
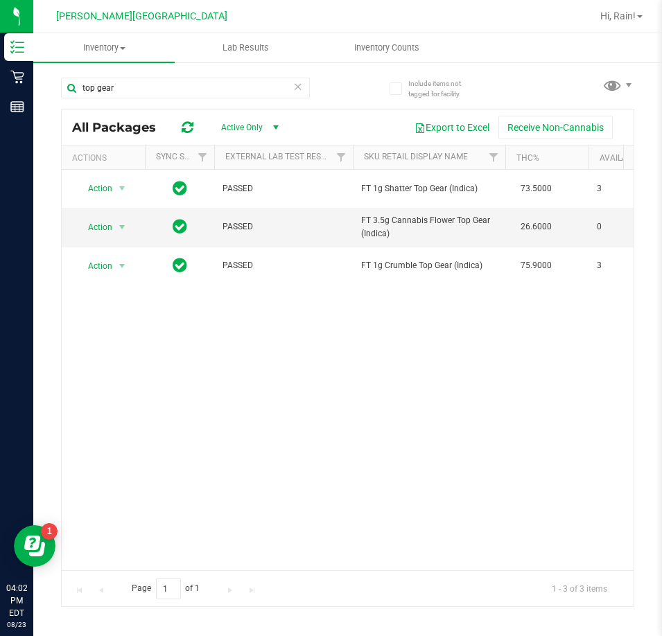
click at [294, 90] on icon at bounding box center [298, 86] width 10 height 17
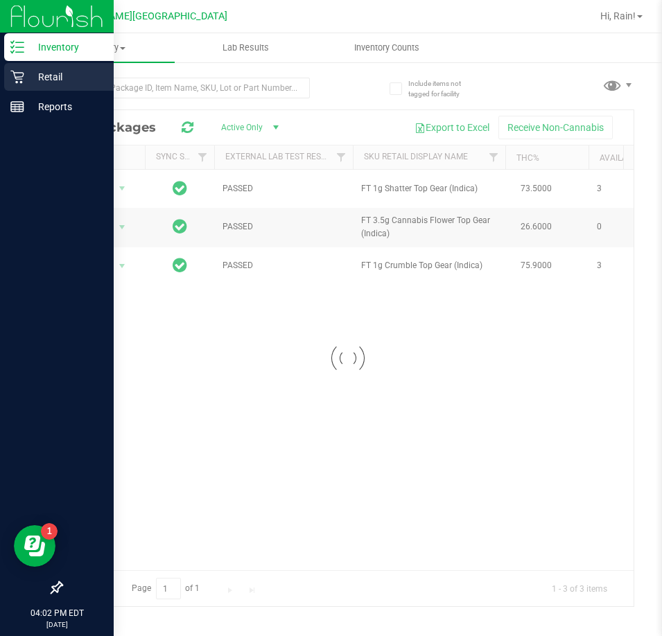
click at [24, 76] on p "Retail" at bounding box center [65, 77] width 83 height 17
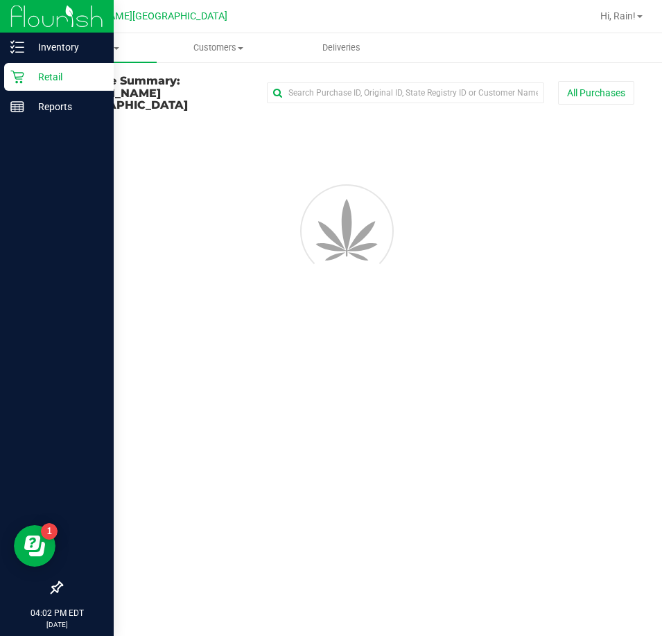
click at [29, 77] on p "Retail" at bounding box center [65, 77] width 83 height 17
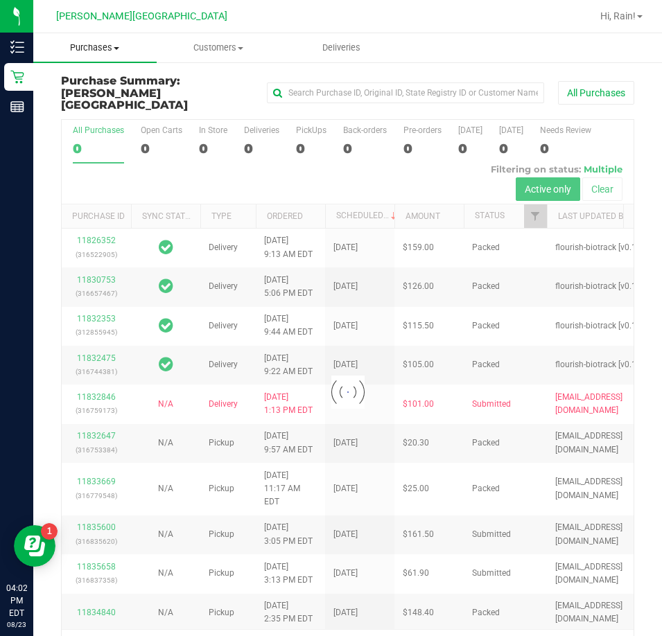
click at [78, 37] on uib-tab-heading "Purchases Summary of purchases Fulfillment All purchases" at bounding box center [94, 47] width 123 height 29
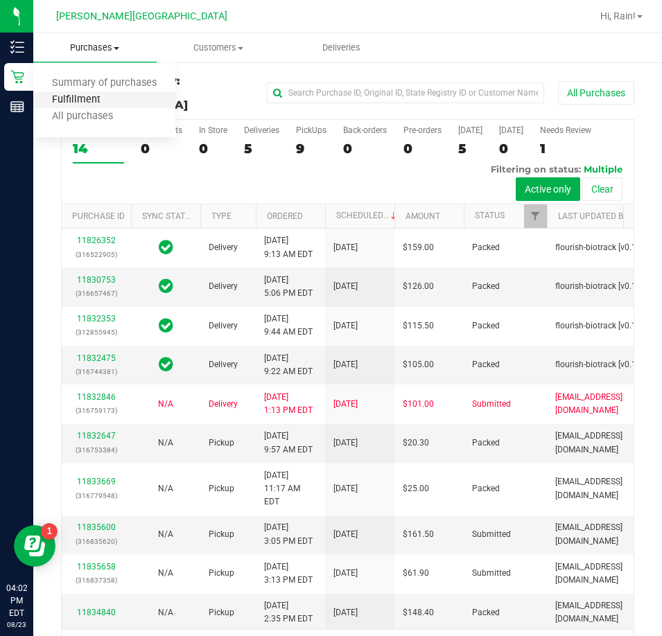
click at [79, 96] on span "Fulfillment" at bounding box center [76, 100] width 86 height 12
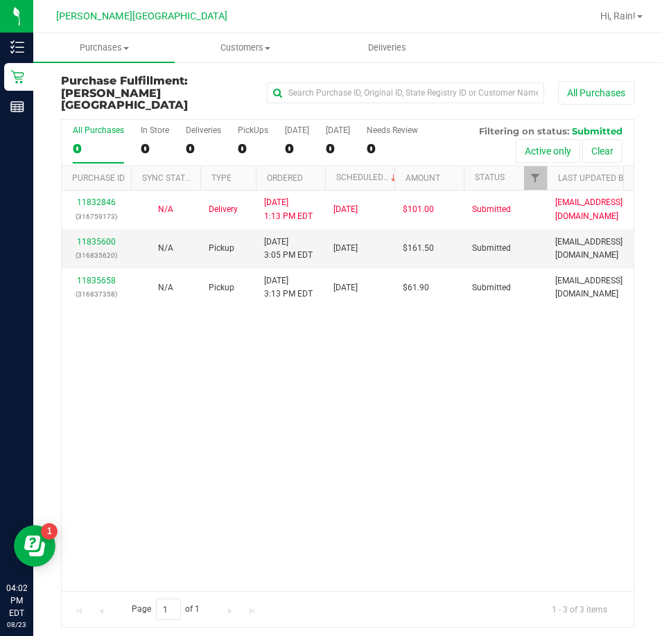
click at [241, 390] on div "11832846 (316759173) N/A Delivery [DATE] 1:13 PM EDT 8/25/2025 $101.00 Submitte…" at bounding box center [348, 391] width 572 height 401
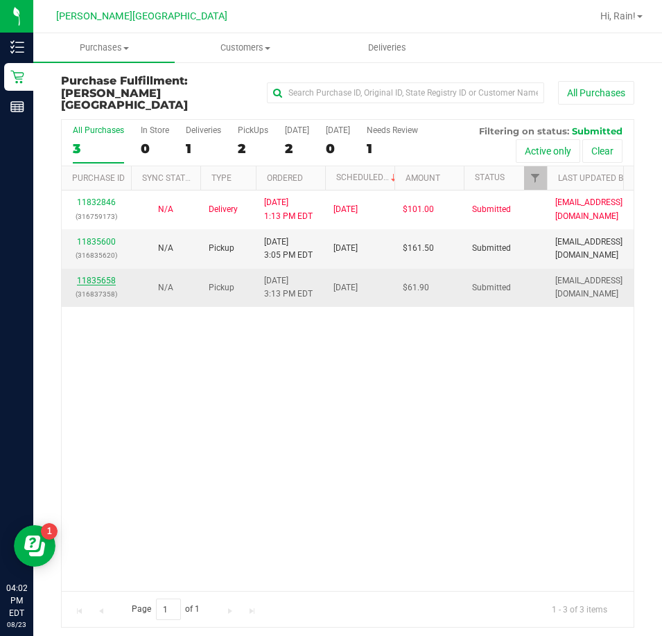
click at [103, 276] on link "11835658" at bounding box center [96, 281] width 39 height 10
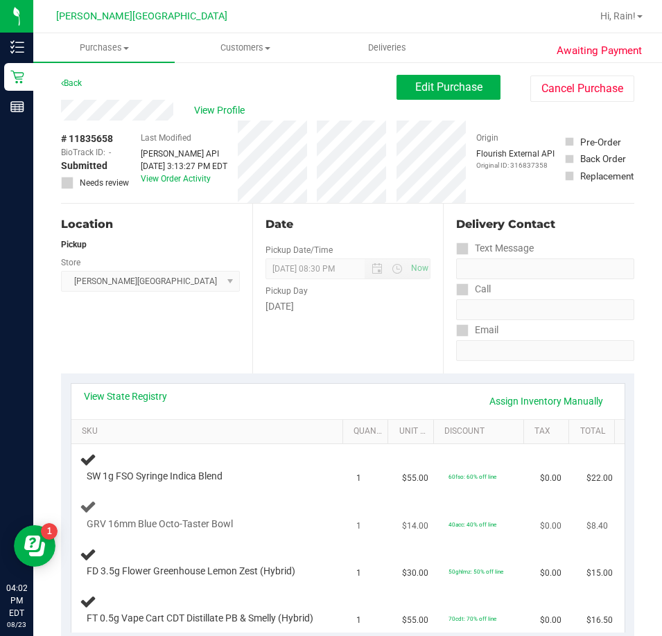
scroll to position [69, 0]
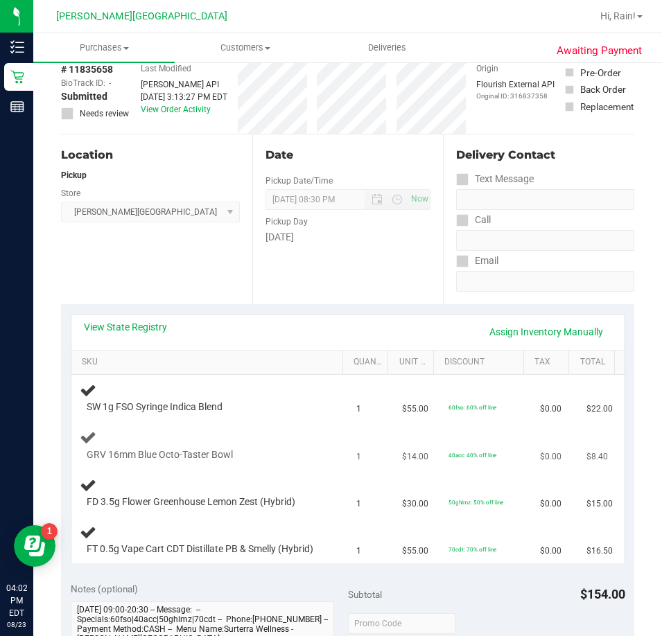
click at [147, 449] on span "GRV 16mm Blue Octo-Taster Bowl" at bounding box center [160, 454] width 146 height 13
click at [524, 335] on link "Assign Inventory Manually" at bounding box center [546, 332] width 132 height 24
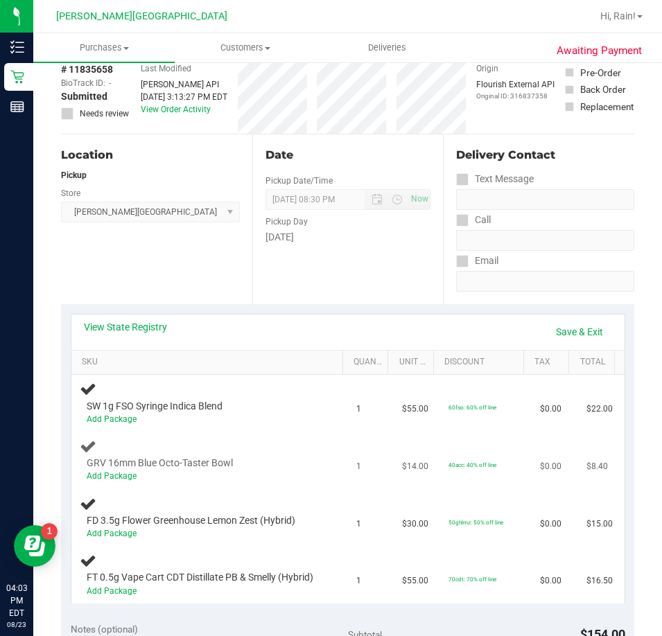
click at [121, 481] on div "Add Package" at bounding box center [204, 476] width 234 height 13
click at [123, 478] on link "Add Package" at bounding box center [112, 476] width 50 height 10
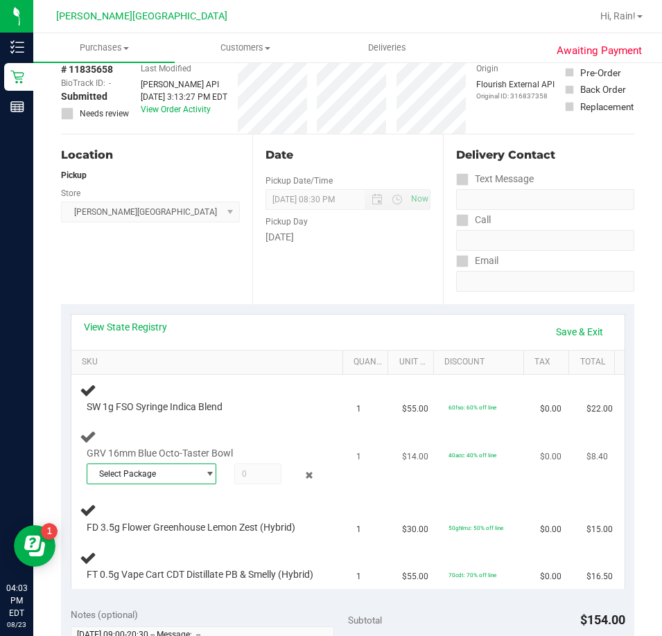
click at [189, 471] on span "Select Package" at bounding box center [142, 473] width 111 height 19
click at [166, 528] on span "0215434560066757" at bounding box center [135, 531] width 78 height 10
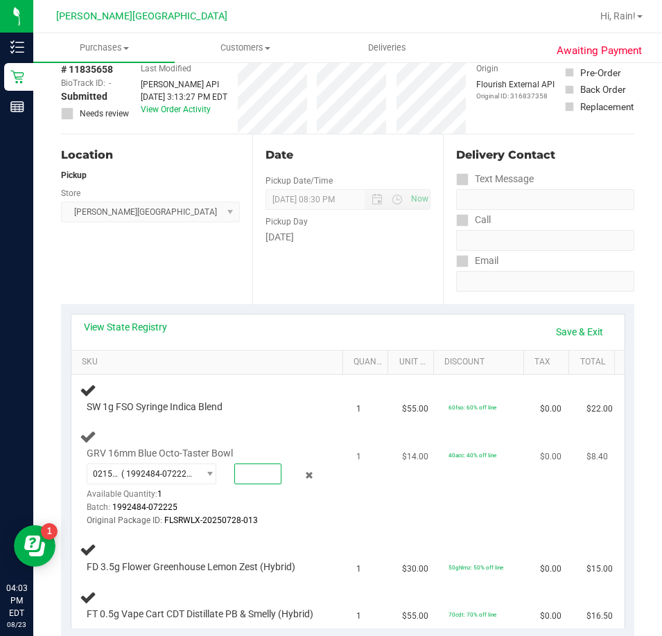
click at [250, 481] on span at bounding box center [257, 474] width 47 height 21
type input "1"
type input "1.0000"
click at [394, 514] on td "$14.00" at bounding box center [417, 479] width 46 height 112
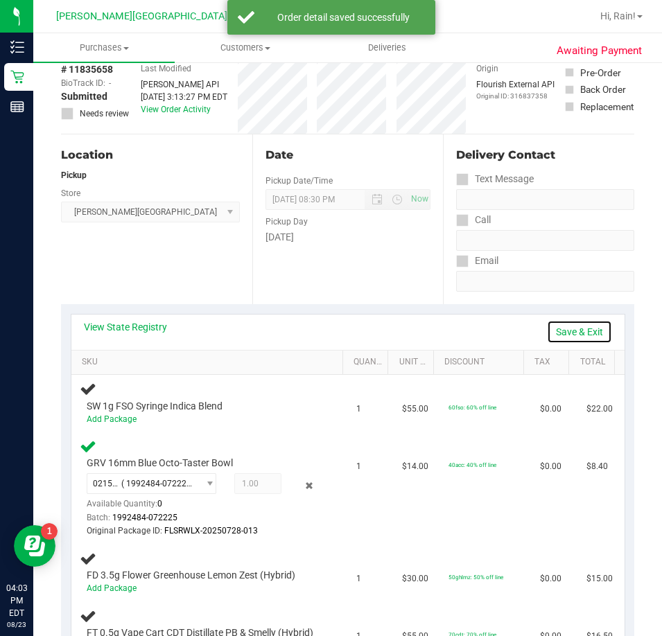
click at [560, 329] on link "Save & Exit" at bounding box center [579, 332] width 65 height 24
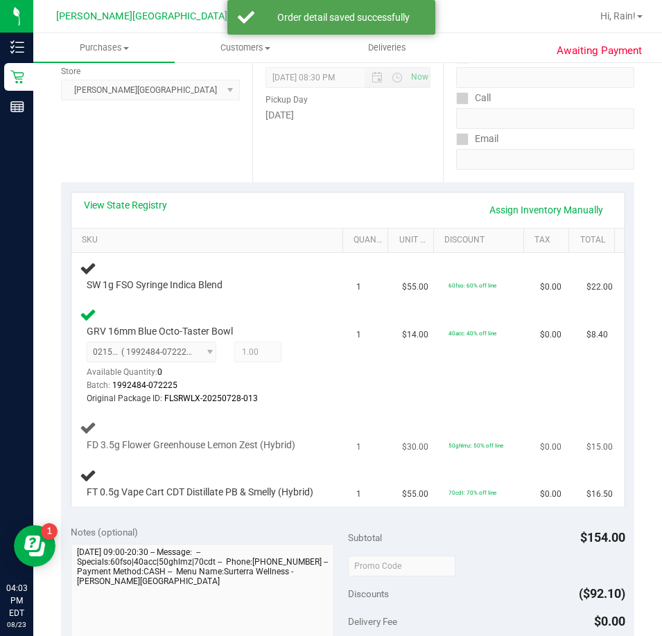
scroll to position [208, 0]
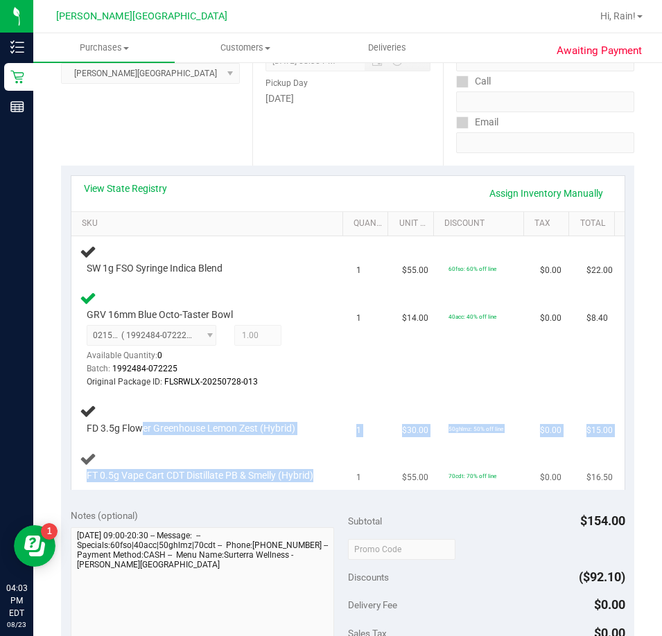
drag, startPoint x: 144, startPoint y: 424, endPoint x: 216, endPoint y: 495, distance: 101.0
click at [216, 490] on tbody "SW 1g FSO Syringe Indica Blend 1 $55.00 60fso: 60% off line $0.00 $22.00 GRV 16…" at bounding box center [347, 363] width 553 height 254
click at [216, 483] on div at bounding box center [204, 482] width 234 height 1
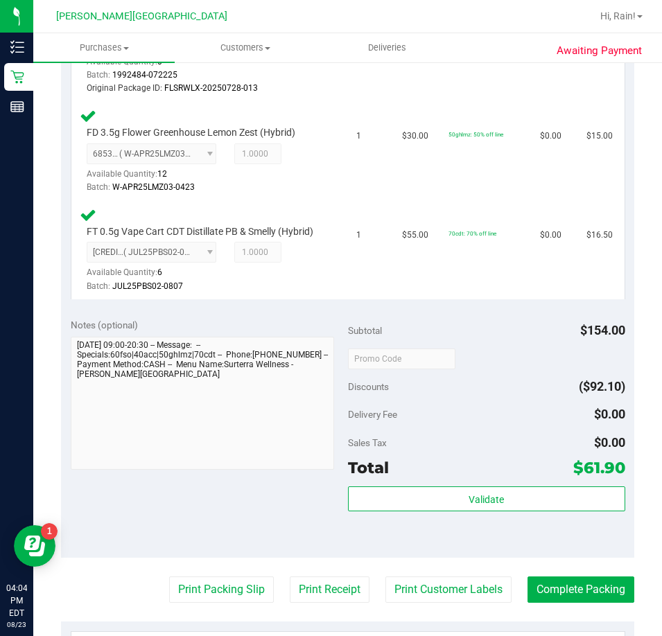
scroll to position [555, 0]
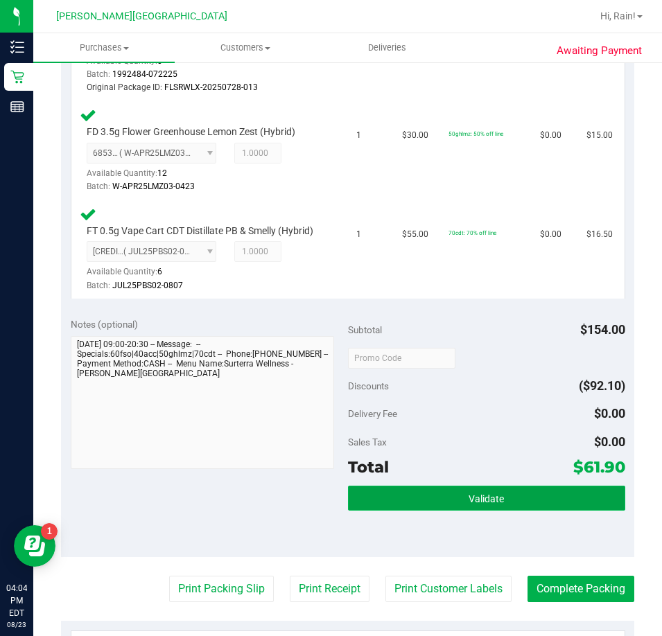
click at [494, 505] on span "Validate" at bounding box center [486, 499] width 35 height 11
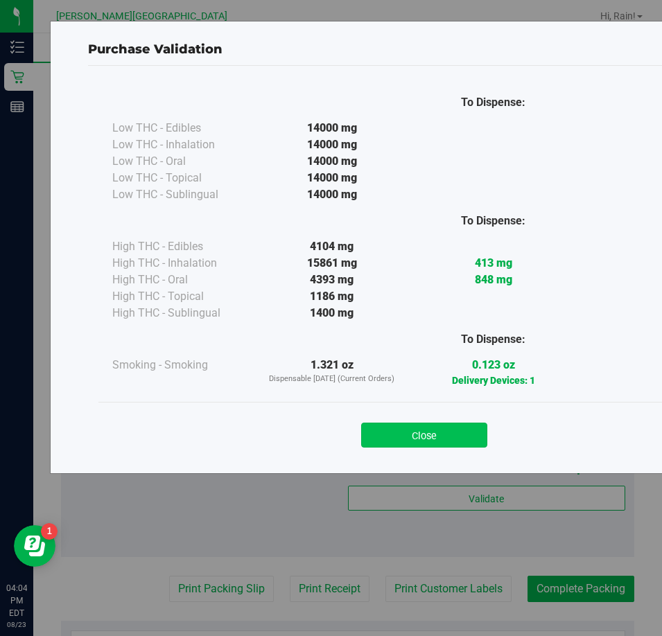
click at [421, 433] on button "Close" at bounding box center [424, 435] width 126 height 25
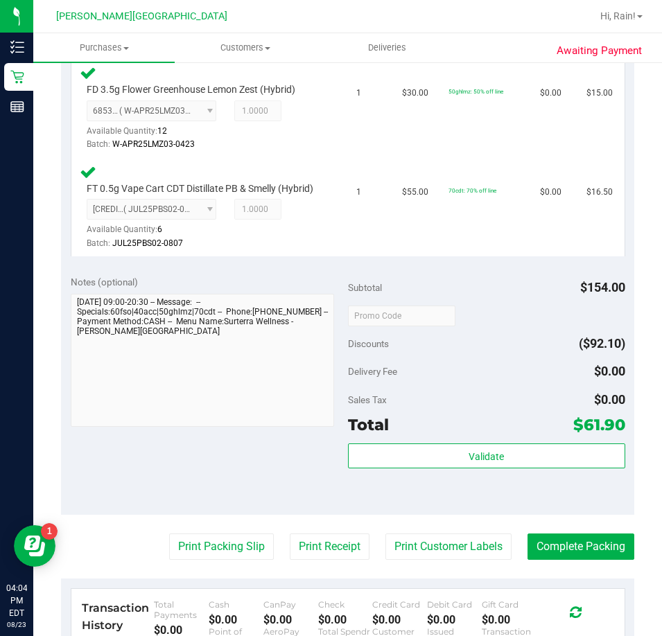
scroll to position [693, 0]
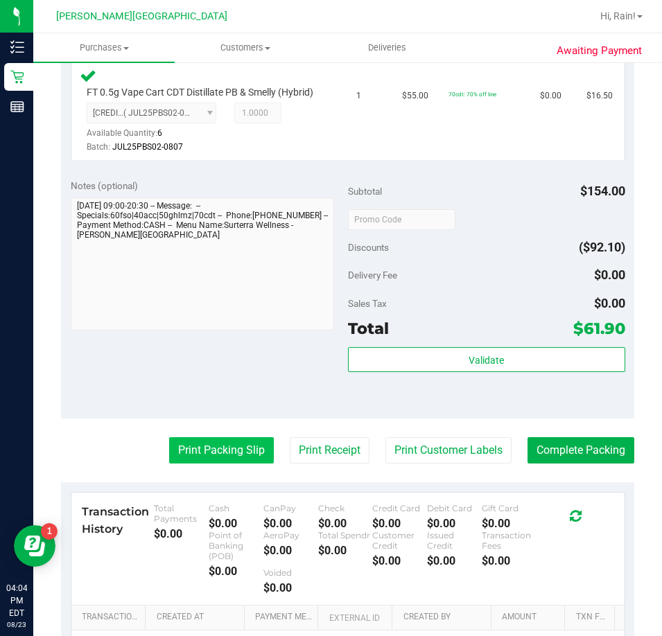
click at [229, 464] on button "Print Packing Slip" at bounding box center [221, 450] width 105 height 26
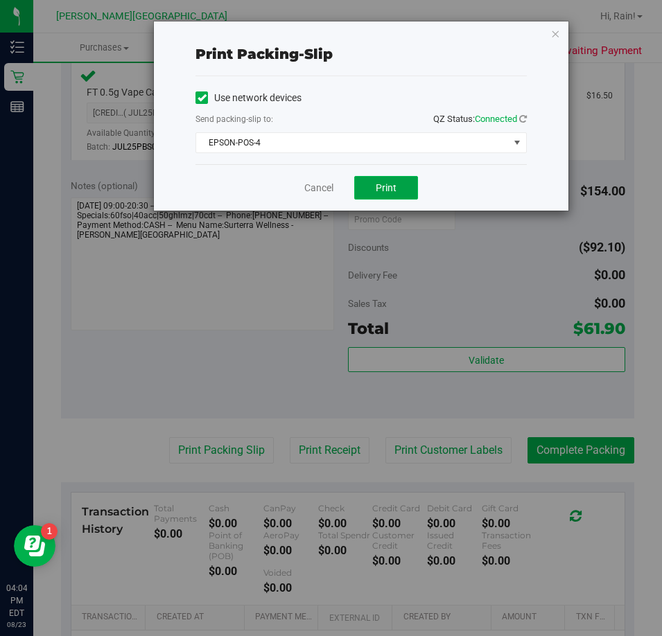
click at [365, 189] on button "Print" at bounding box center [386, 188] width 64 height 24
click at [322, 189] on link "Cancel" at bounding box center [318, 188] width 29 height 15
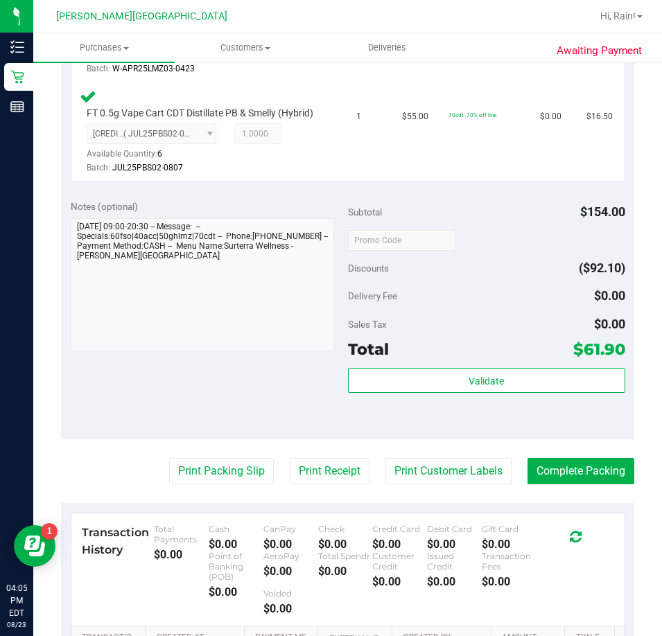
scroll to position [670, 0]
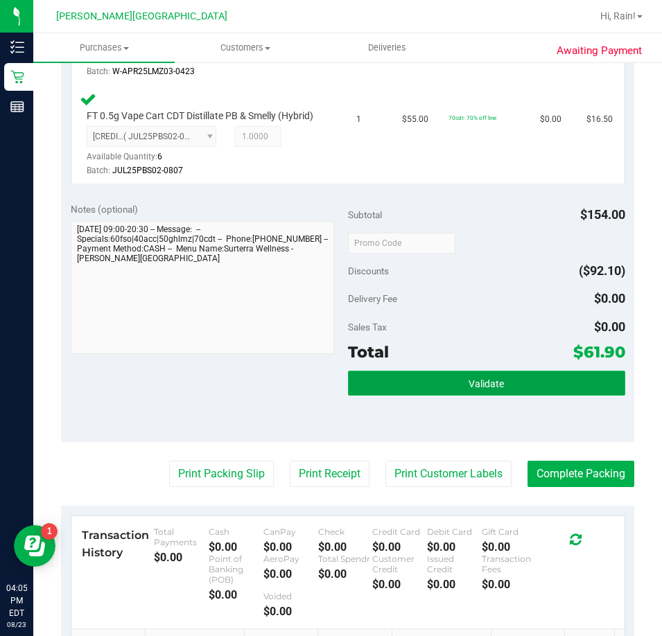
click at [438, 396] on button "Validate" at bounding box center [486, 383] width 277 height 25
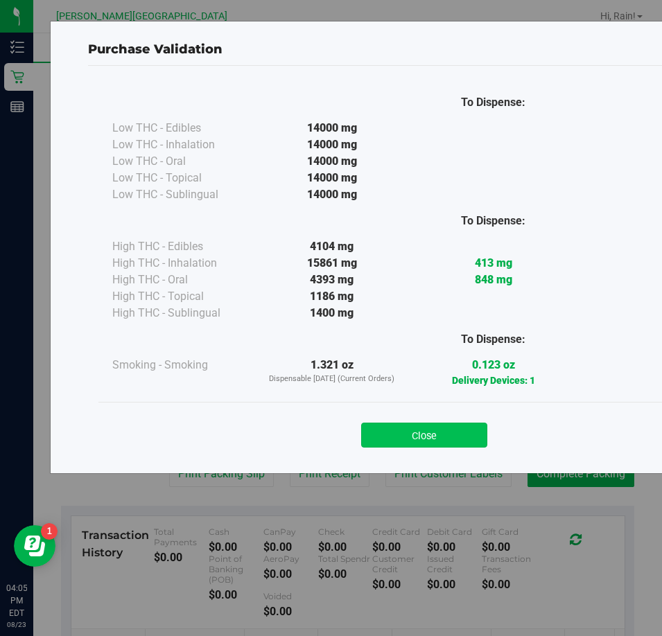
click at [428, 432] on button "Close" at bounding box center [424, 435] width 126 height 25
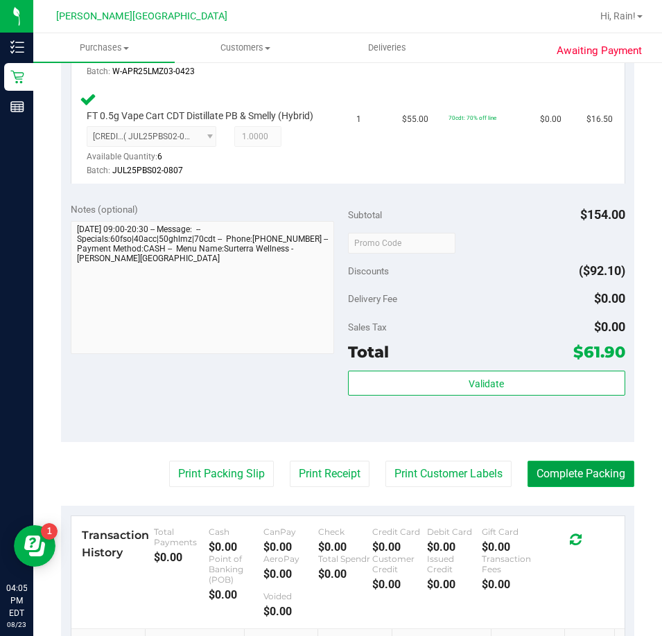
click at [540, 487] on button "Complete Packing" at bounding box center [581, 474] width 107 height 26
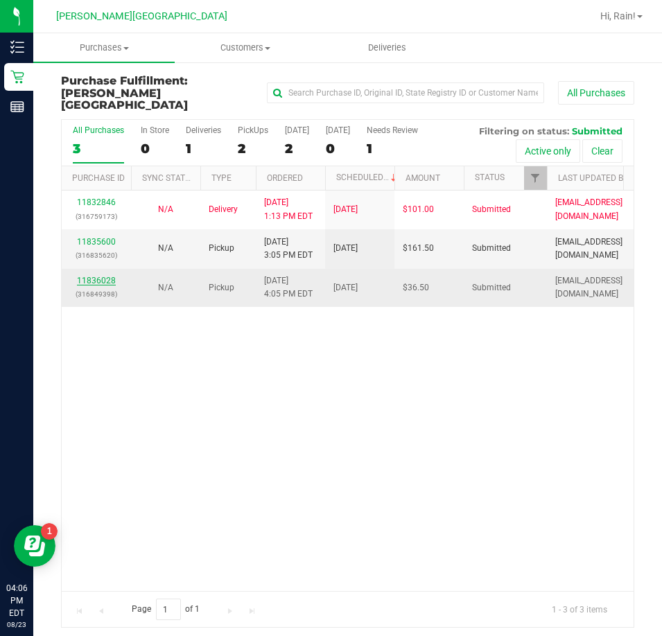
click at [90, 276] on link "11836028" at bounding box center [96, 281] width 39 height 10
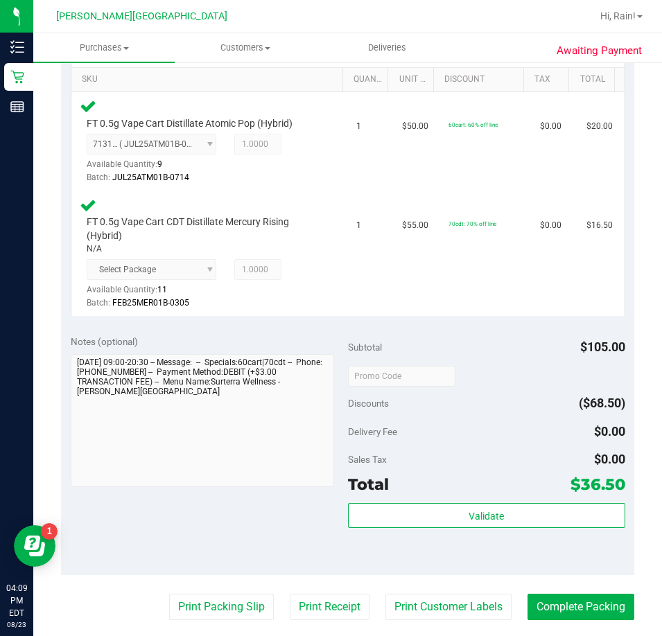
scroll to position [416, 0]
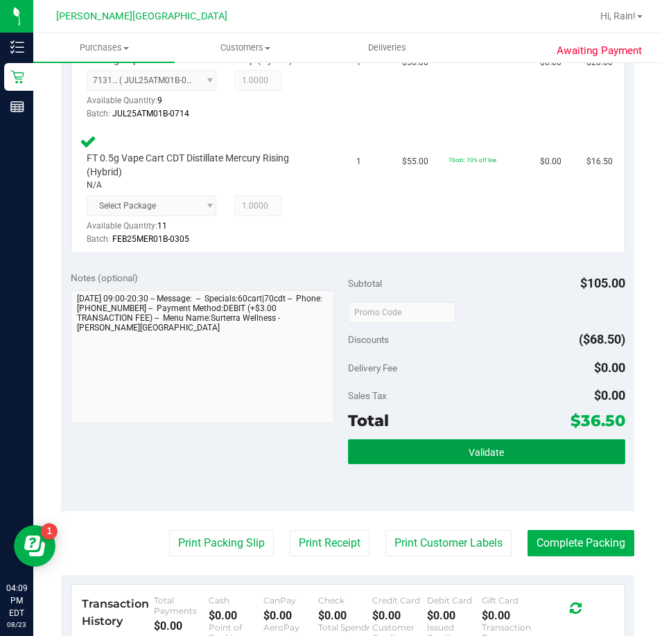
click at [520, 457] on button "Validate" at bounding box center [486, 451] width 277 height 25
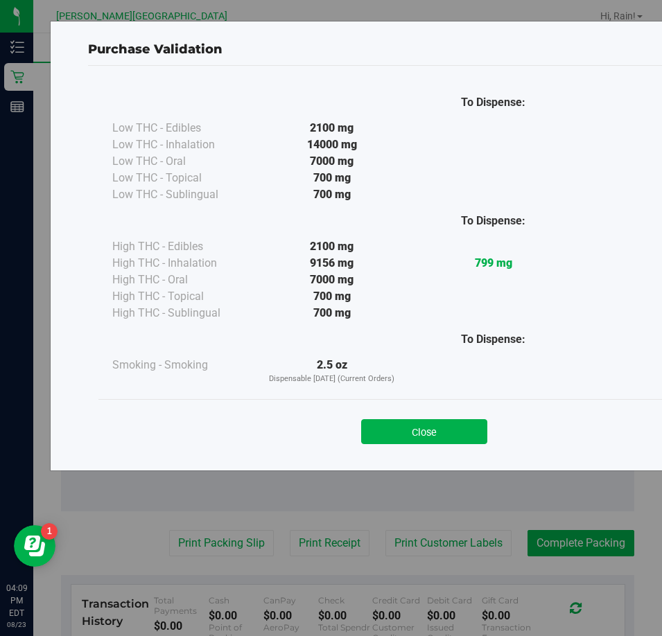
click at [434, 448] on div "Close" at bounding box center [424, 427] width 652 height 56
click at [430, 431] on button "Close" at bounding box center [424, 431] width 126 height 25
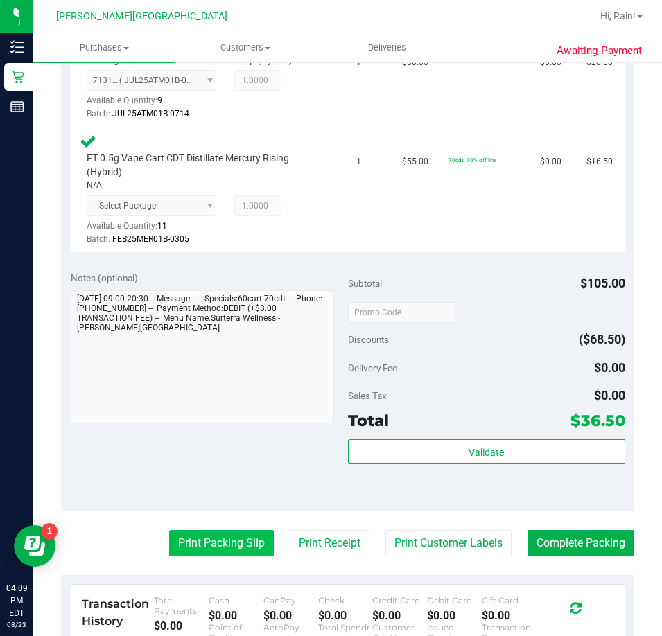
click at [169, 550] on button "Print Packing Slip" at bounding box center [221, 543] width 105 height 26
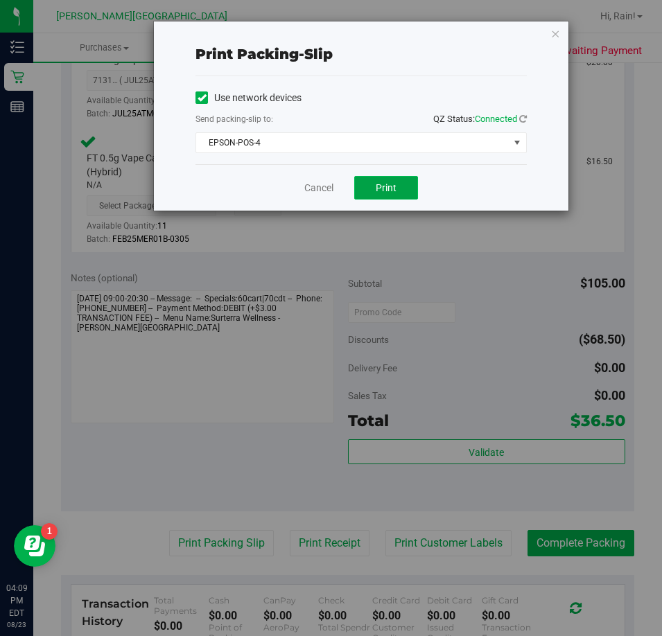
click at [374, 199] on button "Print" at bounding box center [386, 188] width 64 height 24
click at [550, 31] on icon "button" at bounding box center [555, 33] width 10 height 17
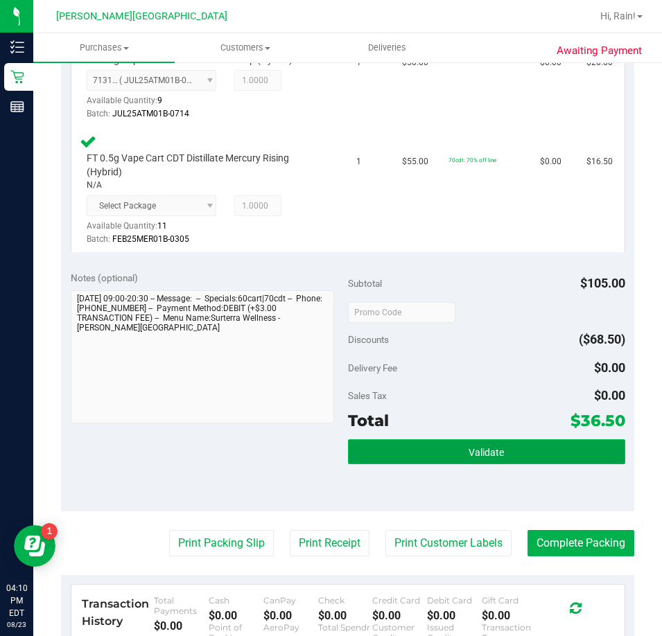
click at [469, 448] on span "Validate" at bounding box center [486, 452] width 35 height 11
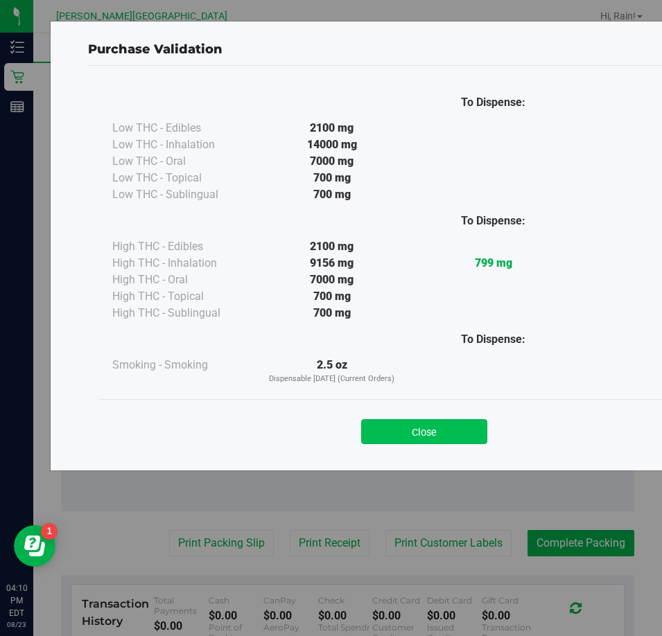
click at [371, 438] on button "Close" at bounding box center [424, 431] width 126 height 25
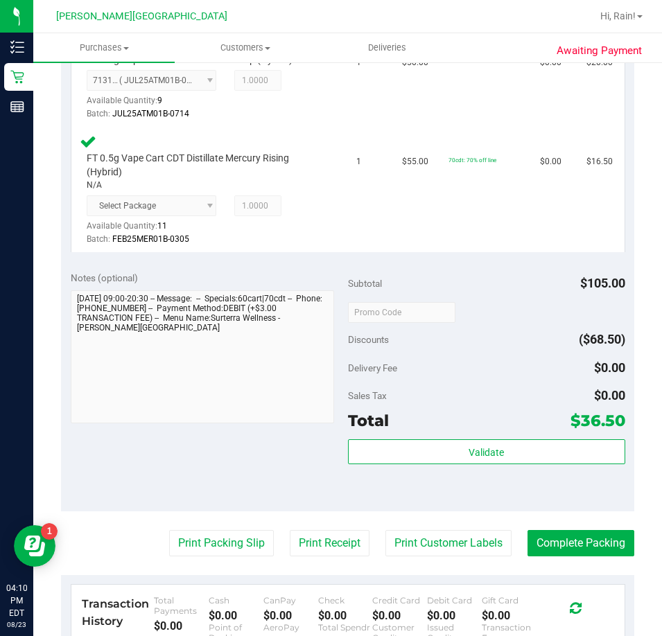
click at [627, 541] on div "Awaiting Payment Back Edit Purchase Cancel Purchase View Profile # 11836028 Bio…" at bounding box center [347, 272] width 629 height 1255
click at [620, 541] on button "Complete Packing" at bounding box center [581, 543] width 107 height 26
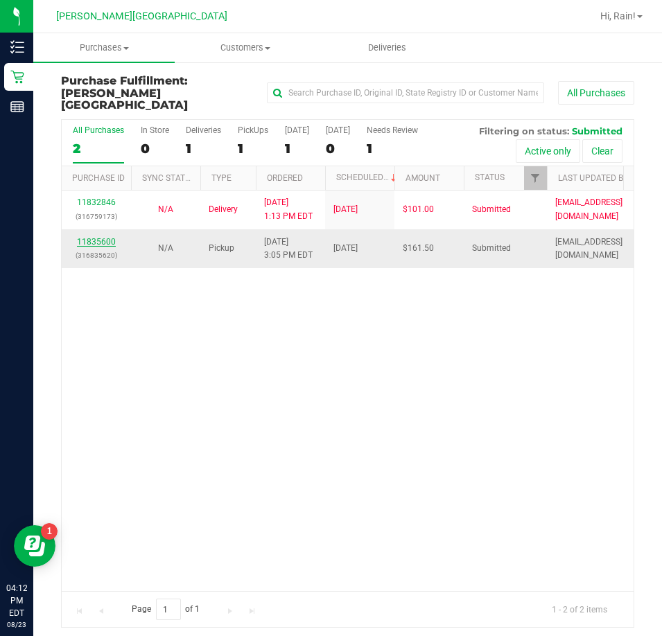
click at [112, 236] on div "11835600 (316835620)" at bounding box center [96, 249] width 53 height 26
click at [110, 237] on link "11835600" at bounding box center [96, 242] width 39 height 10
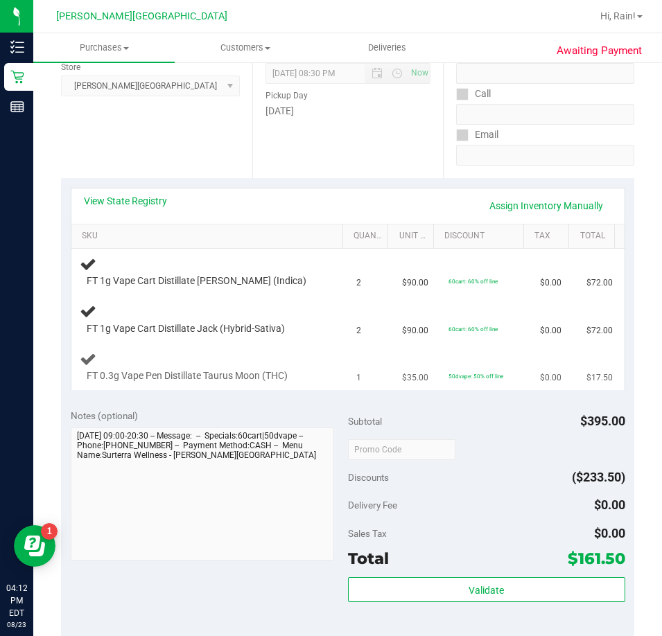
scroll to position [208, 0]
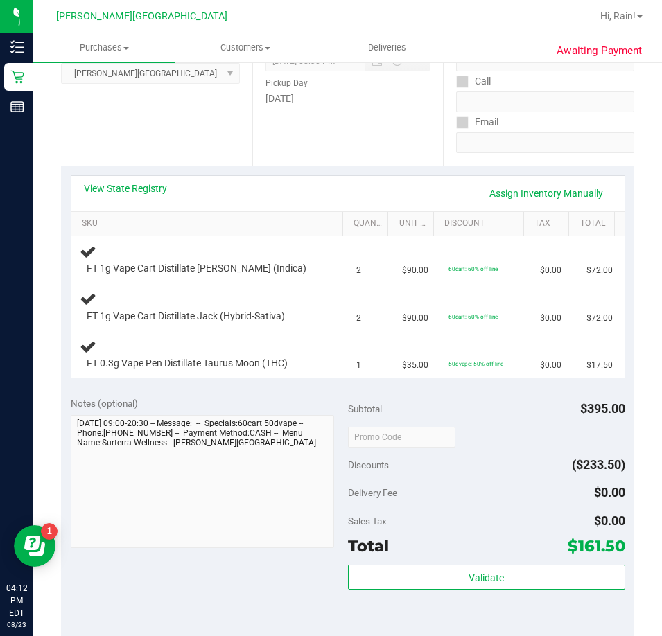
click at [146, 386] on div "View State Registry Assign Inventory Manually SKU Quantity Unit Price Discount …" at bounding box center [347, 276] width 573 height 221
click at [348, 322] on td "2" at bounding box center [371, 307] width 46 height 47
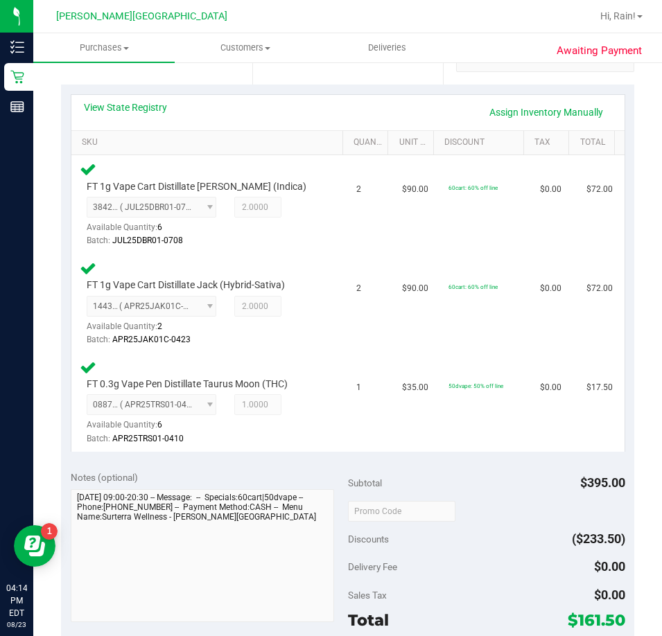
scroll to position [555, 0]
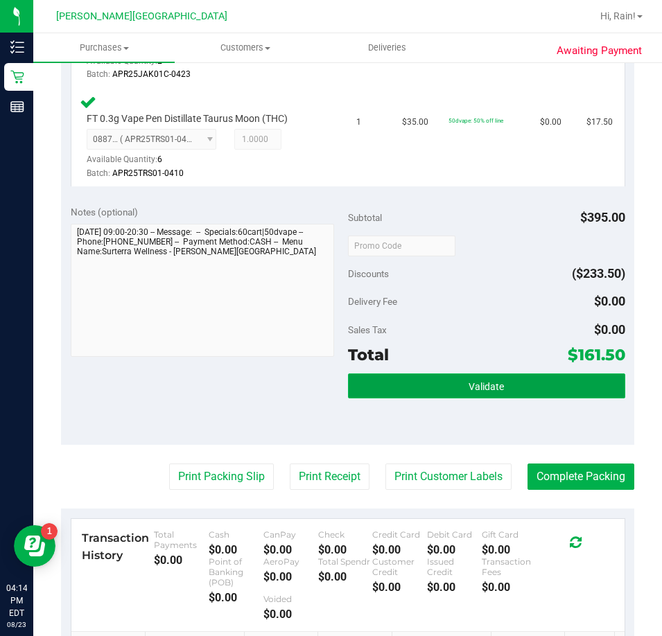
click at [473, 388] on span "Validate" at bounding box center [486, 386] width 35 height 11
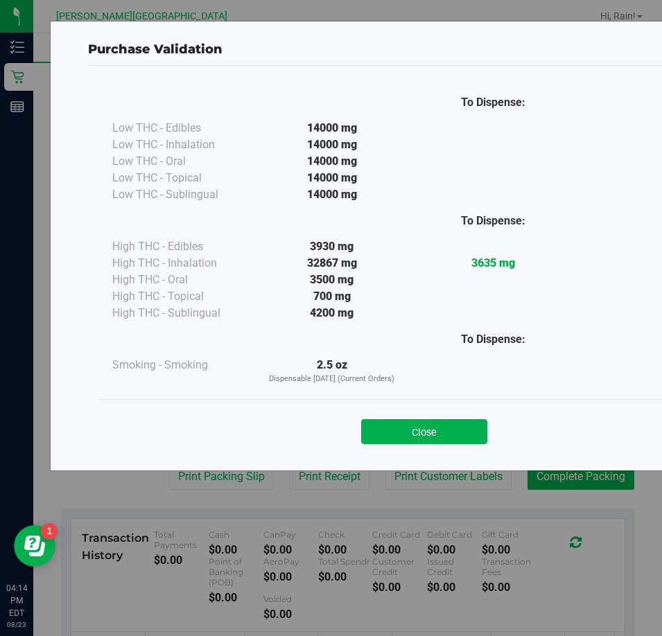
click at [410, 410] on div "Close" at bounding box center [424, 427] width 652 height 56
click at [380, 439] on button "Close" at bounding box center [424, 431] width 126 height 25
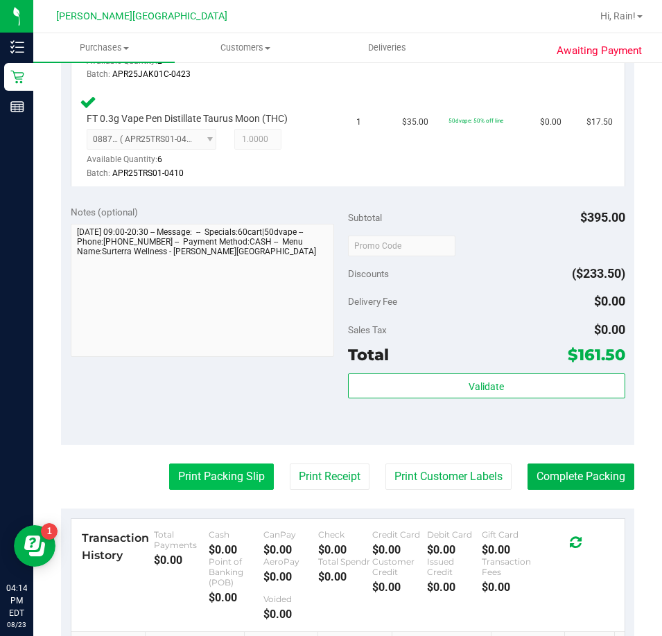
click at [184, 471] on button "Print Packing Slip" at bounding box center [221, 477] width 105 height 26
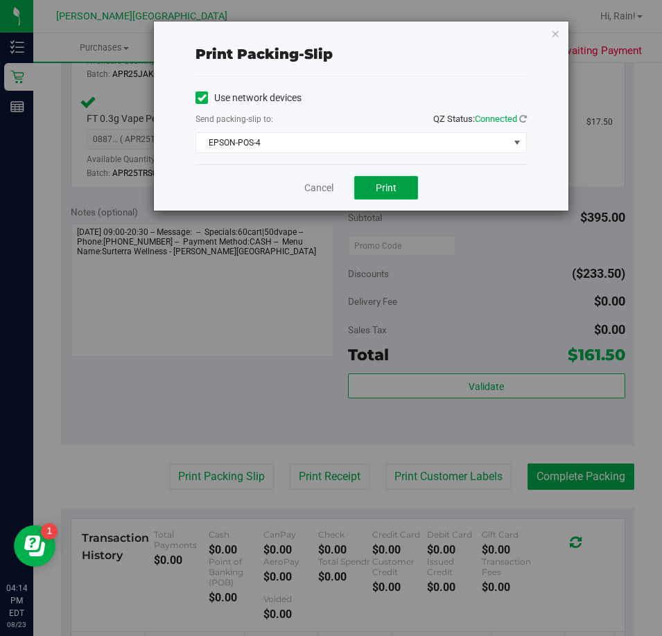
click at [395, 188] on span "Print" at bounding box center [386, 187] width 21 height 11
click at [555, 32] on icon "button" at bounding box center [555, 33] width 10 height 17
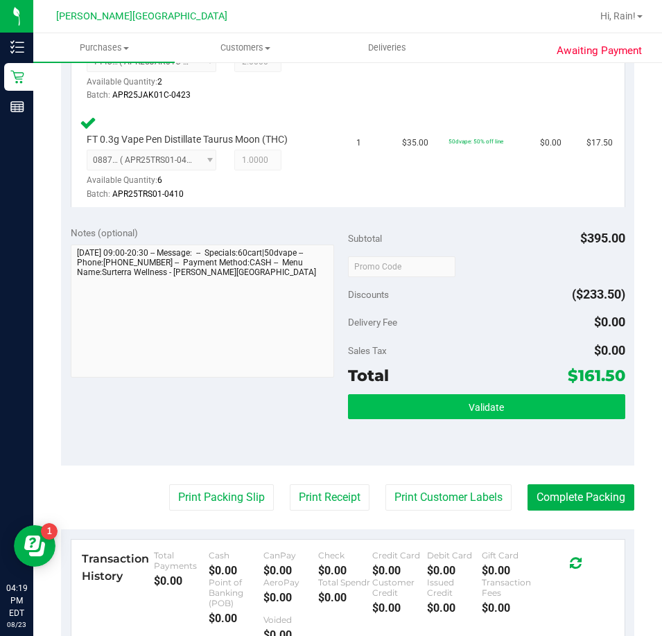
scroll to position [624, 0]
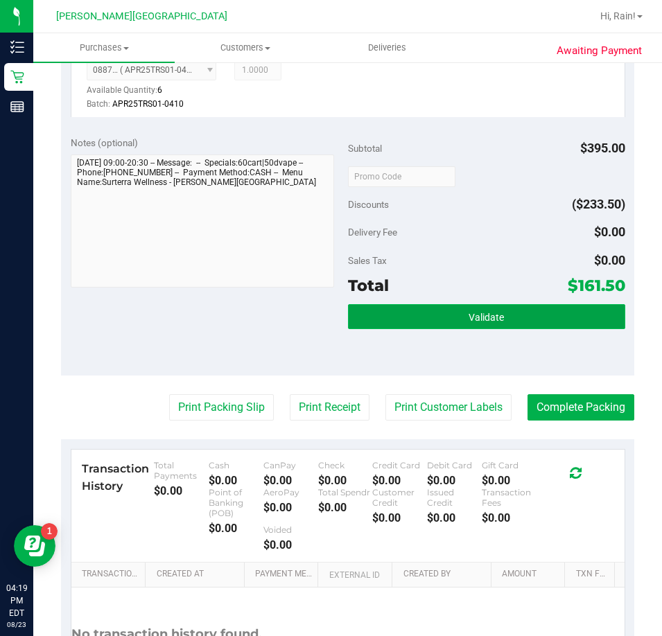
click at [474, 313] on span "Validate" at bounding box center [486, 317] width 35 height 11
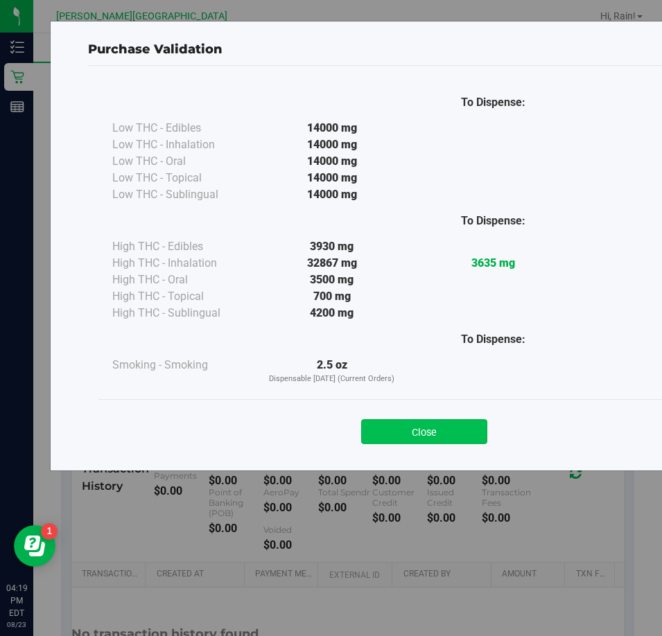
click at [426, 439] on button "Close" at bounding box center [424, 431] width 126 height 25
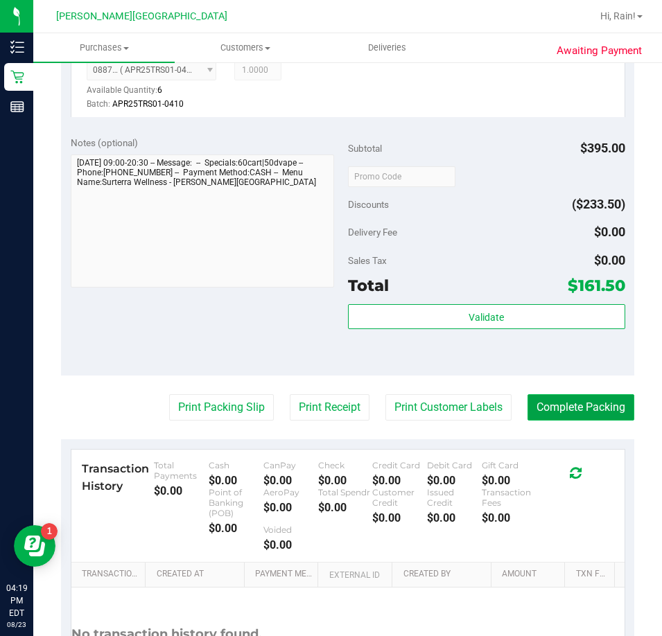
click at [566, 415] on button "Complete Packing" at bounding box center [581, 407] width 107 height 26
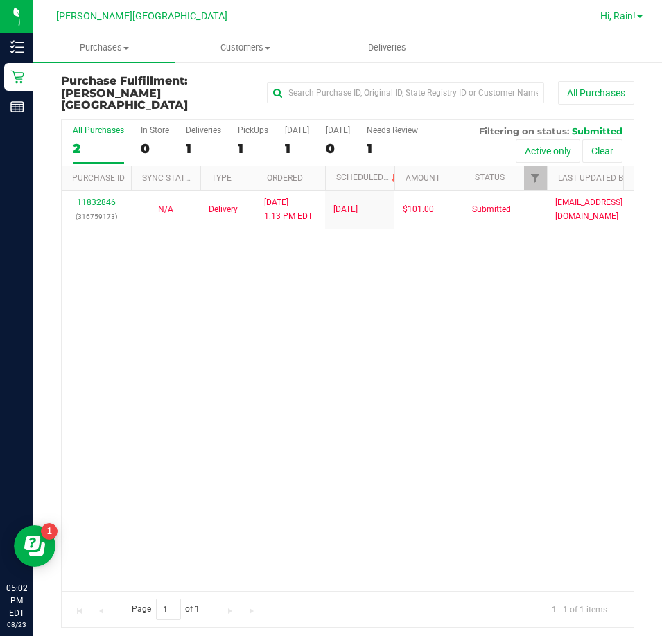
click at [636, 17] on link "Hi, Rain!" at bounding box center [621, 16] width 53 height 15
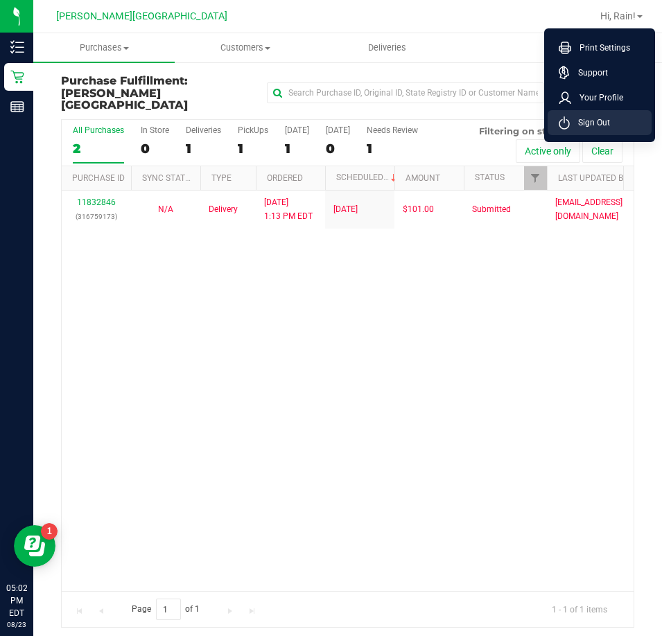
click at [581, 118] on span "Sign Out" at bounding box center [590, 123] width 40 height 14
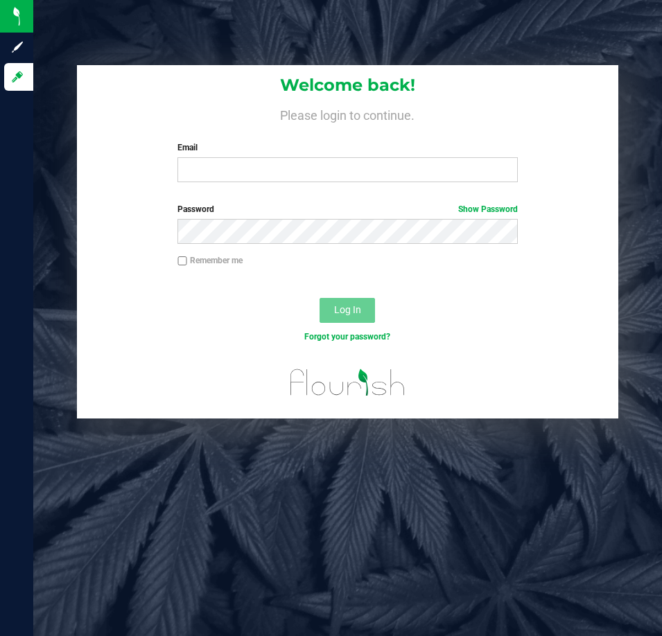
click at [581, 118] on h4 "Please login to continue." at bounding box center [347, 113] width 541 height 17
